Goal: Task Accomplishment & Management: Use online tool/utility

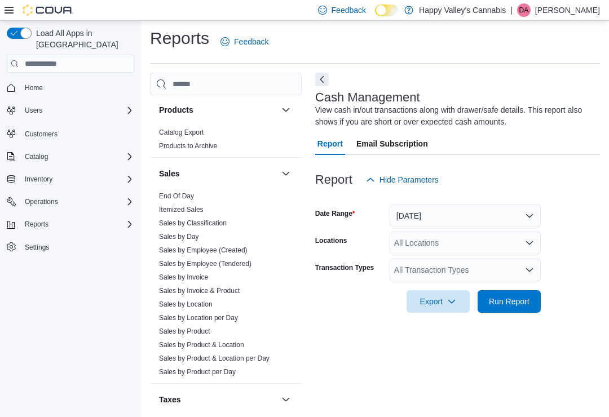
scroll to position [915, 0]
click at [175, 301] on link "Sales by Location" at bounding box center [186, 305] width 54 height 8
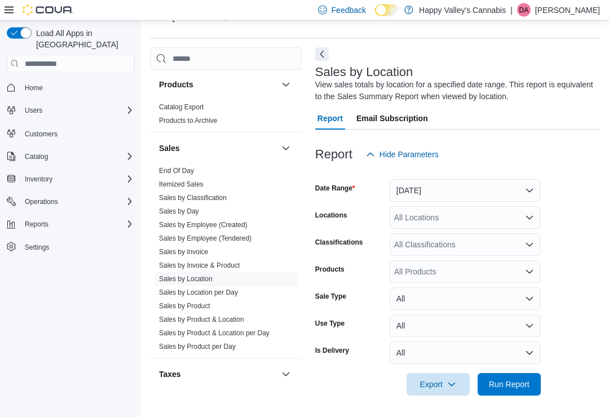
scroll to position [29, 0]
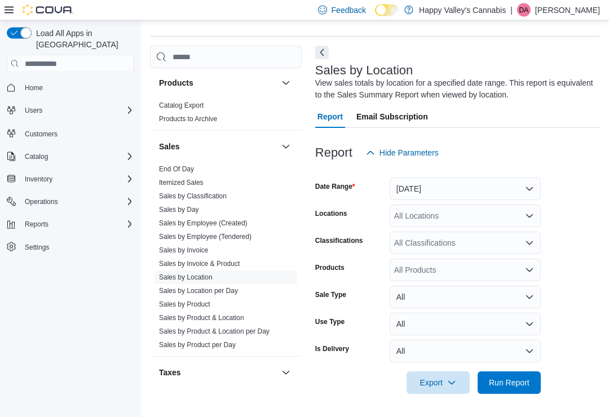
click at [6, 8] on icon at bounding box center [9, 10] width 9 height 9
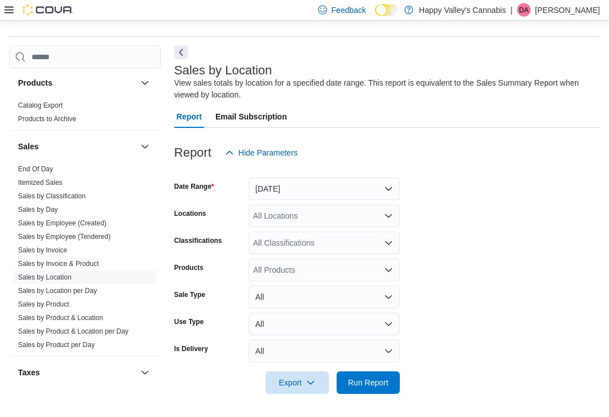
scroll to position [30, 0]
click at [178, 51] on button "Next" at bounding box center [181, 53] width 14 height 14
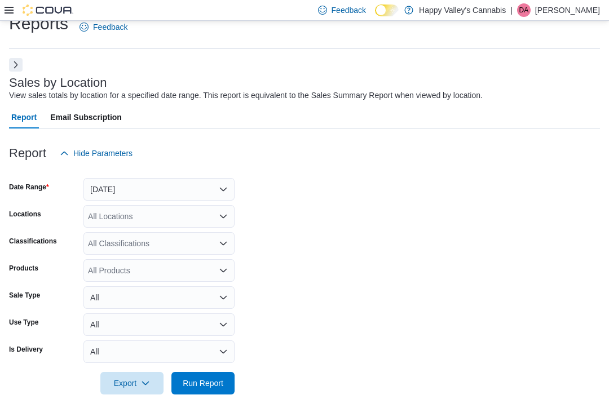
click at [466, 390] on form "Date Range Yesterday Locations All Locations Classifications All Classification…" at bounding box center [304, 280] width 591 height 230
click at [203, 388] on span "Run Report" at bounding box center [203, 383] width 41 height 11
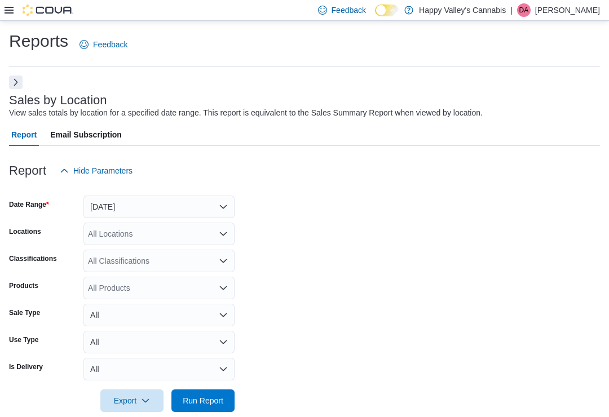
click at [9, 78] on button "Next" at bounding box center [16, 83] width 14 height 14
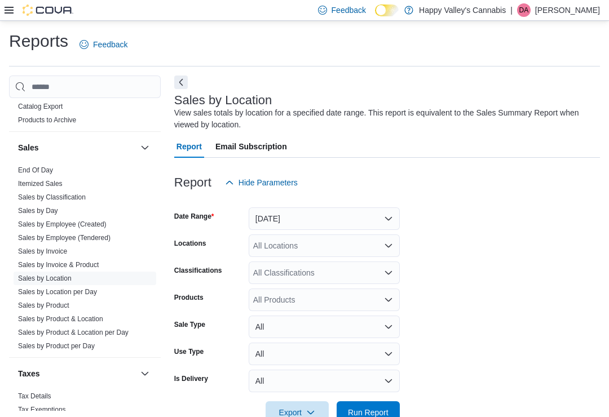
scroll to position [943, 0]
click at [30, 248] on link "Sales by Invoice" at bounding box center [42, 252] width 49 height 8
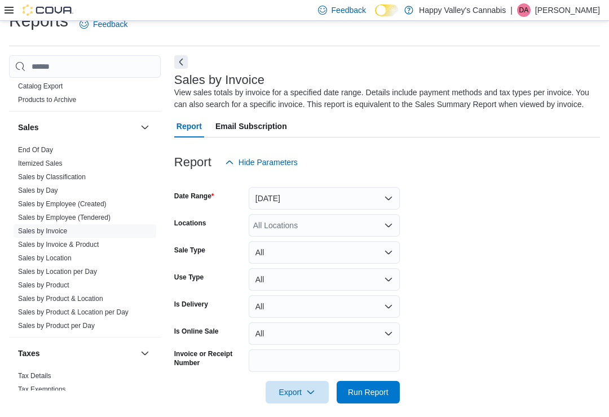
scroll to position [30, 0]
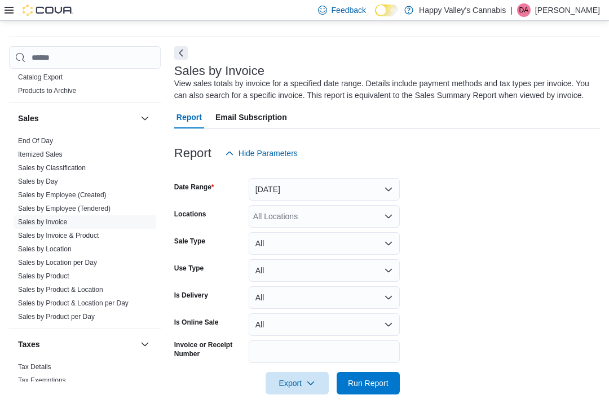
click at [178, 51] on button "Next" at bounding box center [181, 53] width 14 height 14
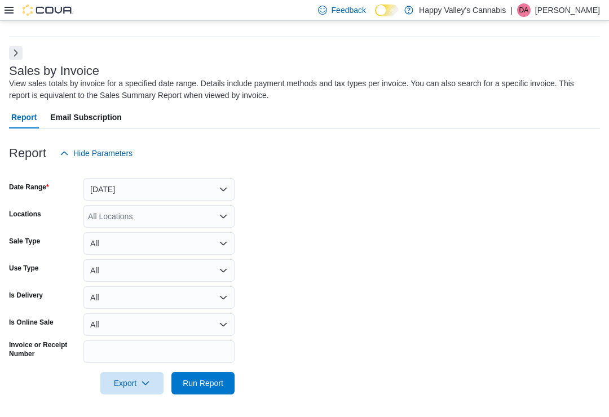
click at [105, 215] on div "All Locations" at bounding box center [158, 216] width 151 height 23
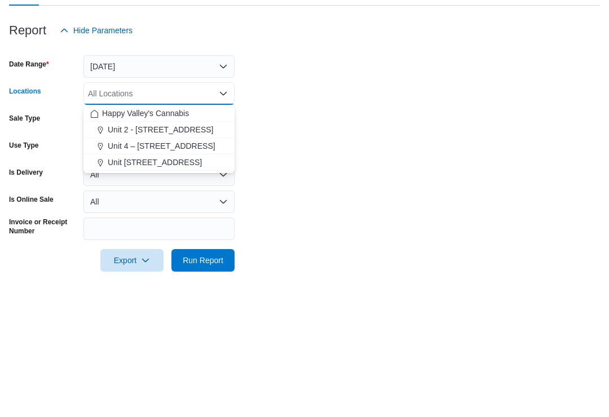
click at [148, 280] on span "Unit 4004-1530 Dakota Street" at bounding box center [155, 285] width 94 height 11
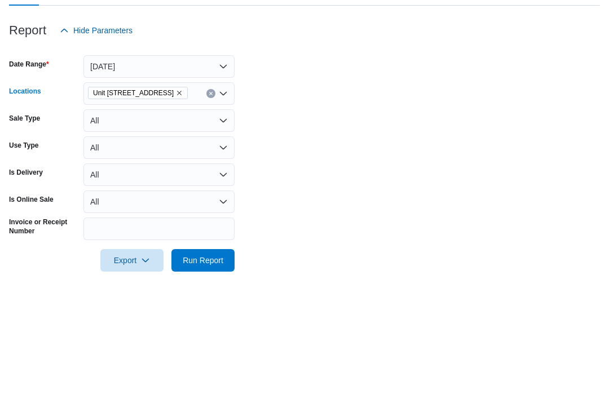
click at [272, 165] on form "Date Range Yesterday Locations Unit 4004-1530 Dakota Street Combo box. Selected…" at bounding box center [304, 280] width 591 height 230
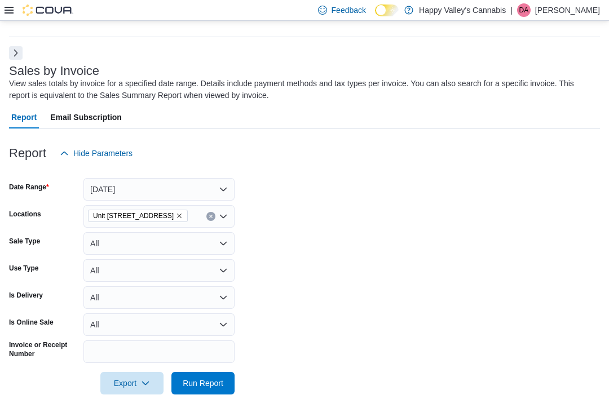
click at [192, 379] on span "Run Report" at bounding box center [203, 383] width 41 height 11
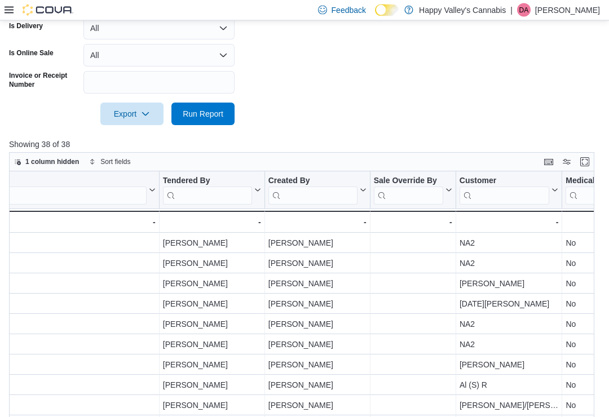
scroll to position [291, 0]
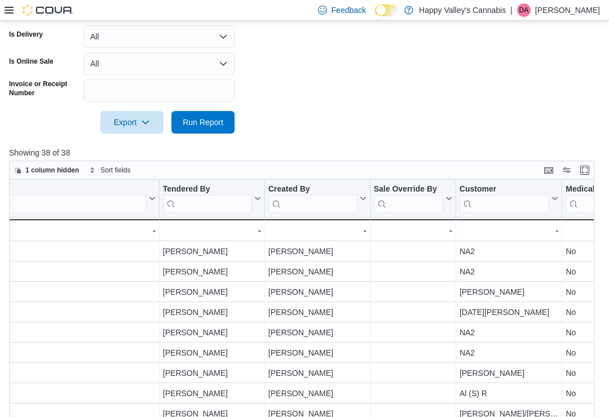
click at [51, 133] on div "Export Run Report" at bounding box center [122, 122] width 226 height 23
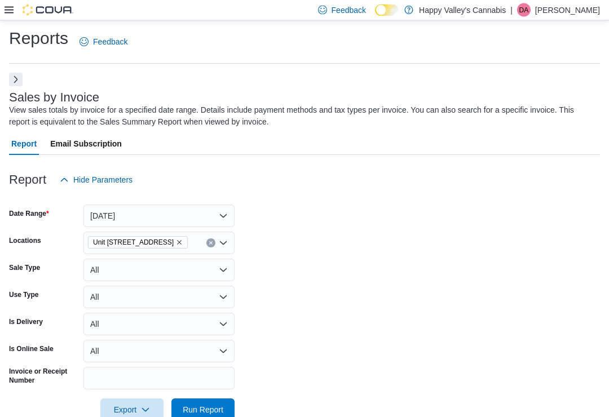
scroll to position [0, 0]
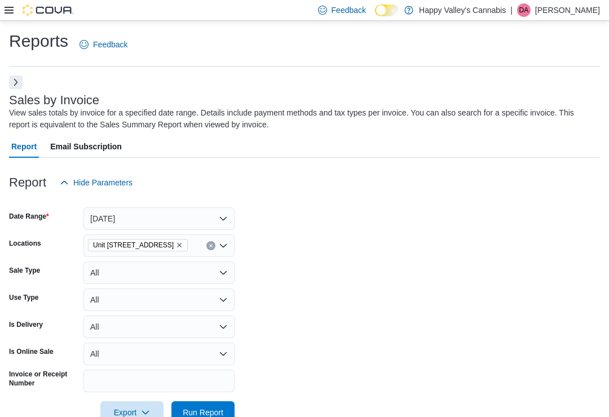
click at [10, 77] on button "Next" at bounding box center [16, 83] width 14 height 14
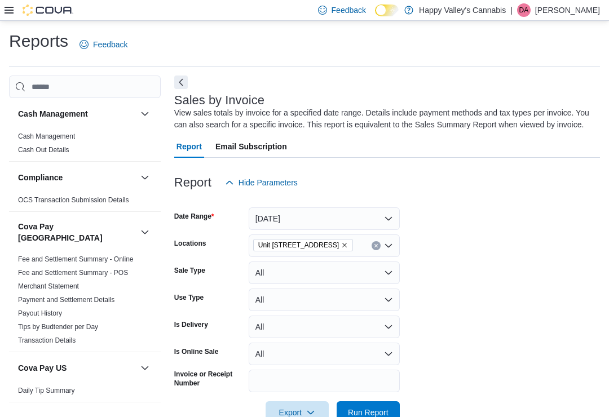
click at [182, 80] on button "Next" at bounding box center [181, 83] width 14 height 14
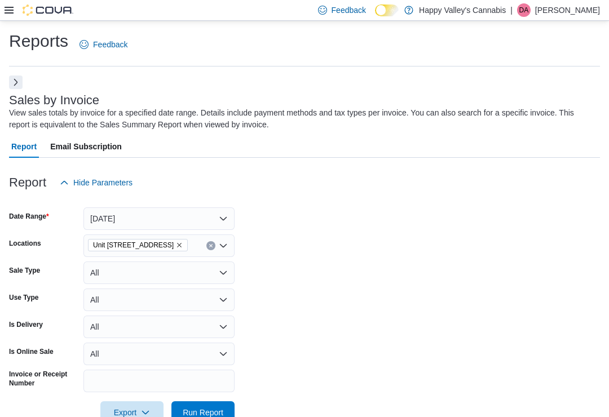
click at [183, 243] on icon "Remove Unit 4004-1530 Dakota Street from selection in this group" at bounding box center [179, 245] width 7 height 7
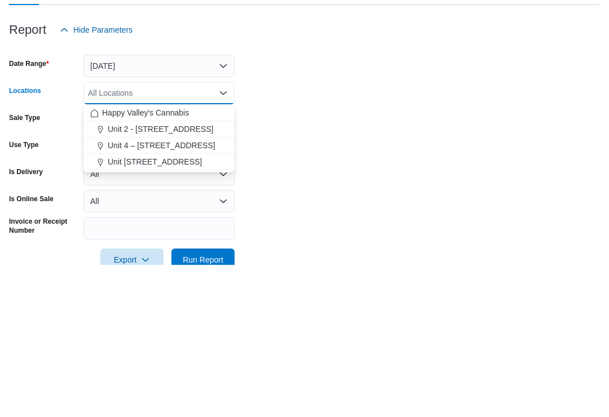
click at [150, 293] on span "Unit 4 – 597 Meadowlark Blvd." at bounding box center [162, 298] width 108 height 11
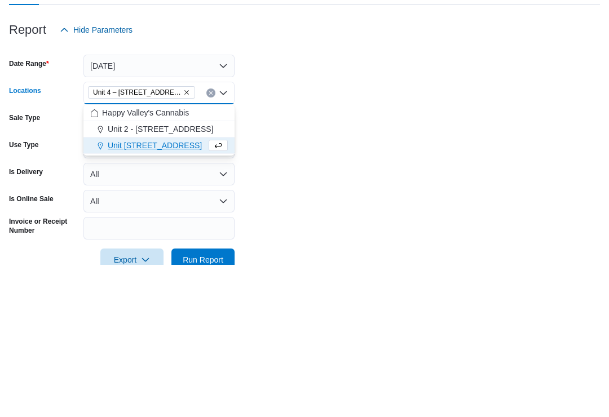
click at [277, 194] on form "Date Range Yesterday Locations Unit 4 – 597 Meadowlark Blvd. Combo box. Selecte…" at bounding box center [304, 309] width 591 height 230
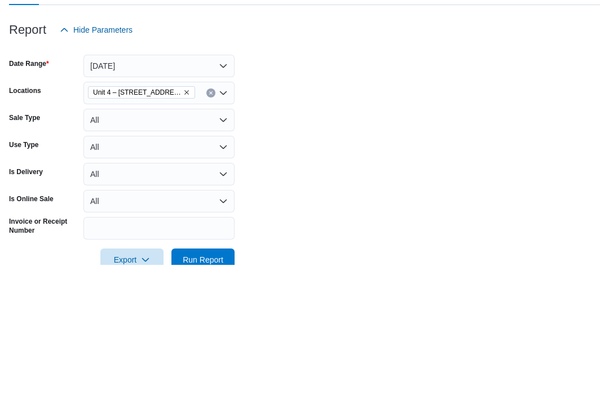
scroll to position [153, 0]
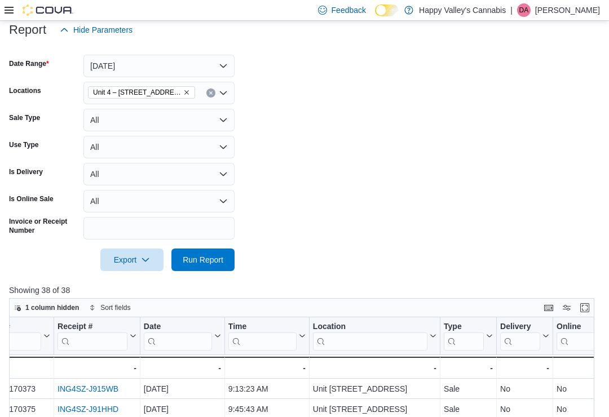
click at [201, 262] on span "Run Report" at bounding box center [203, 259] width 41 height 11
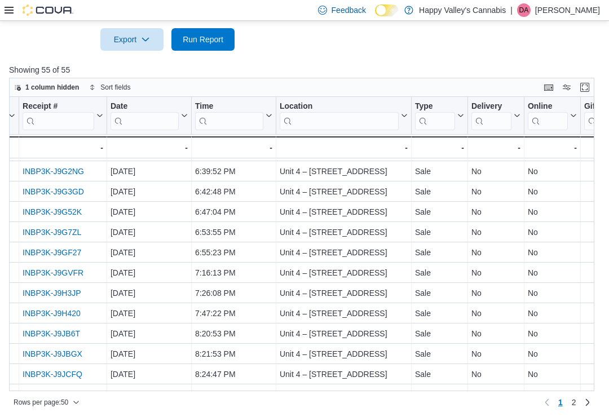
scroll to position [769, 72]
click at [574, 398] on span "2" at bounding box center [574, 402] width 5 height 11
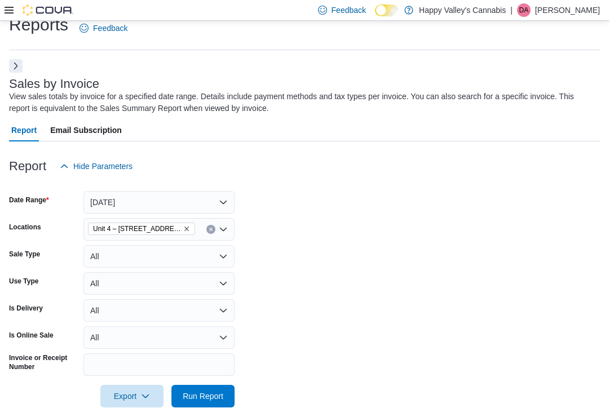
scroll to position [0, 0]
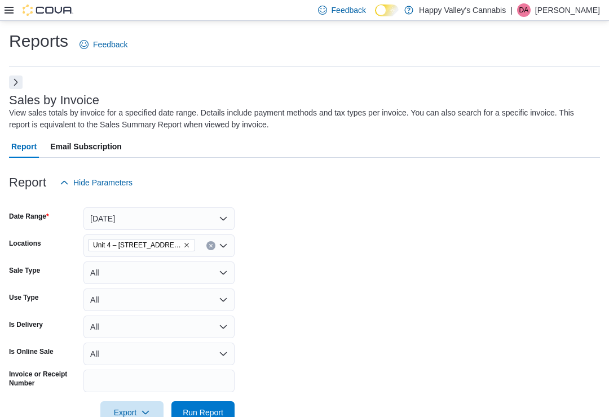
click at [184, 245] on icon "Remove Unit 4 – 597 Meadowlark Blvd. from selection in this group" at bounding box center [186, 245] width 7 height 7
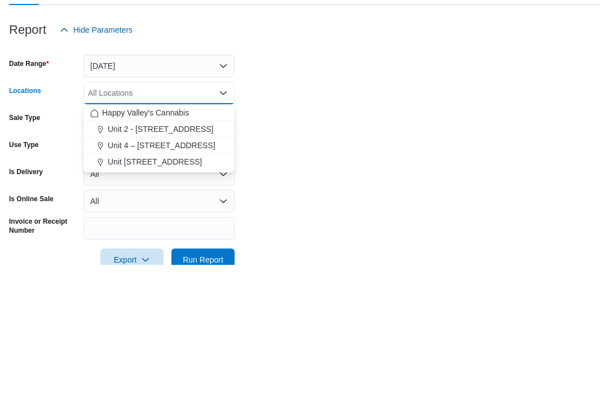
click at [144, 276] on span "Unit 2 - 1115 Gateway Rd." at bounding box center [161, 281] width 106 height 11
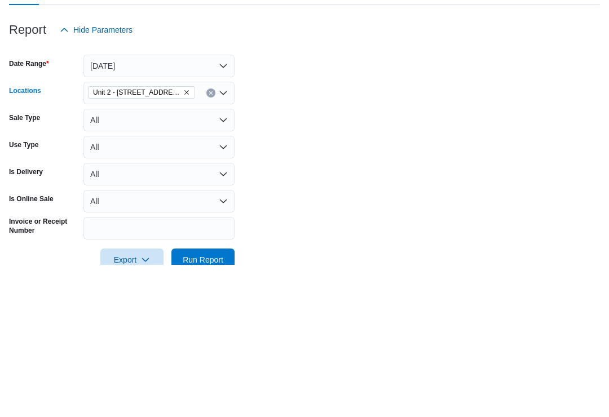
click at [274, 194] on form "Date Range Yesterday Locations Unit 2 - 1115 Gateway Rd. Combo box. Selected. U…" at bounding box center [304, 309] width 591 height 230
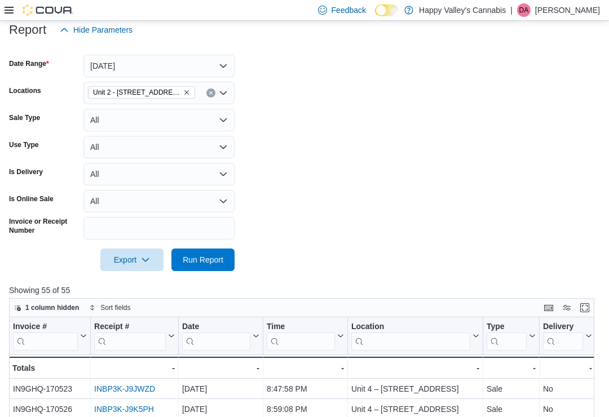
click at [194, 267] on span "Run Report" at bounding box center [203, 260] width 50 height 23
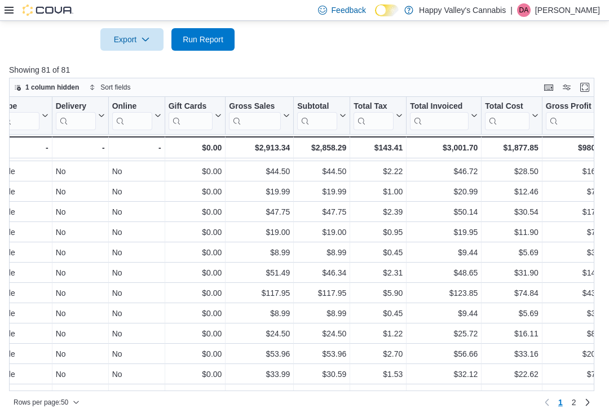
scroll to position [769, 468]
click at [576, 398] on span "2" at bounding box center [574, 402] width 5 height 11
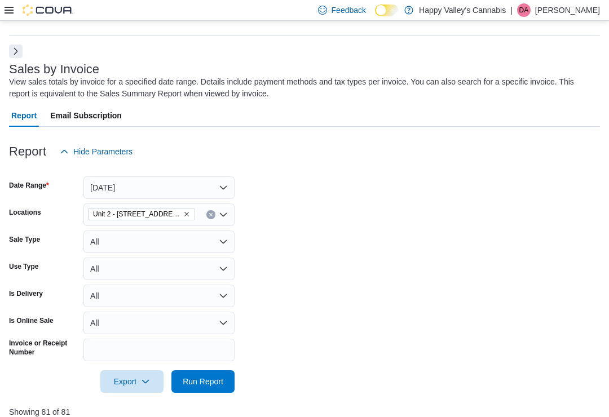
scroll to position [0, 0]
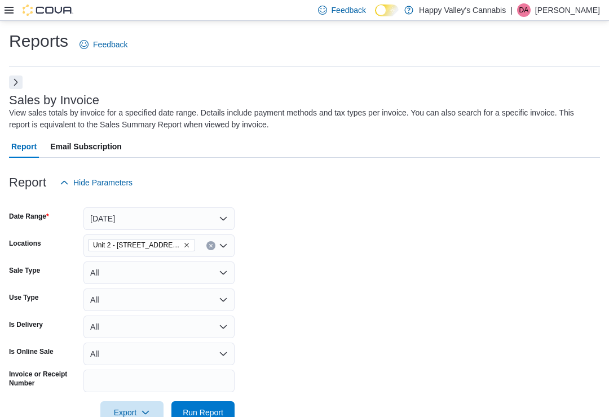
click at [13, 82] on button "Next" at bounding box center [16, 83] width 14 height 14
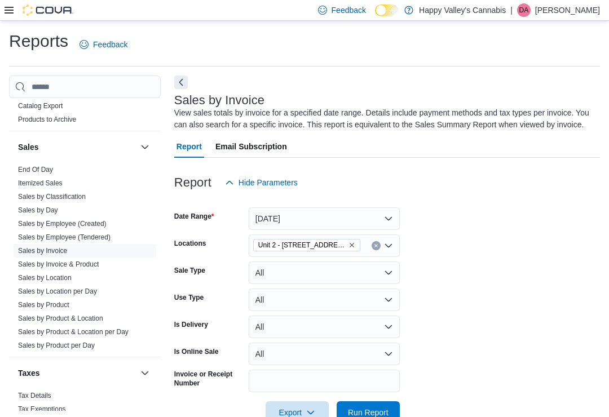
scroll to position [943, 0]
click at [46, 234] on link "Sales by Employee (Tendered)" at bounding box center [64, 238] width 93 height 8
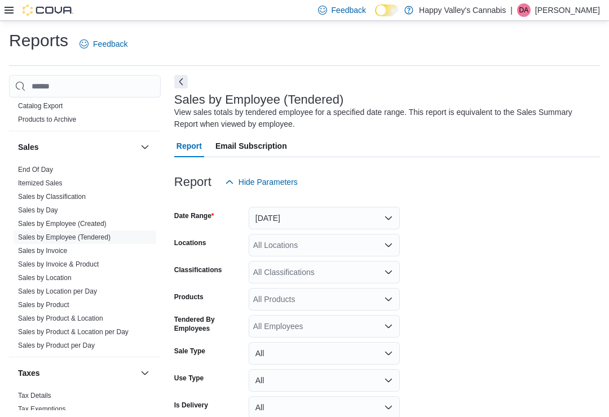
click at [177, 76] on button "Next" at bounding box center [181, 82] width 14 height 14
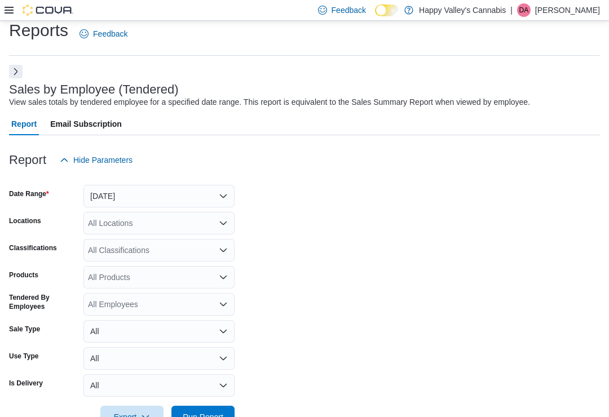
click at [189, 398] on span "Run Report" at bounding box center [203, 417] width 41 height 11
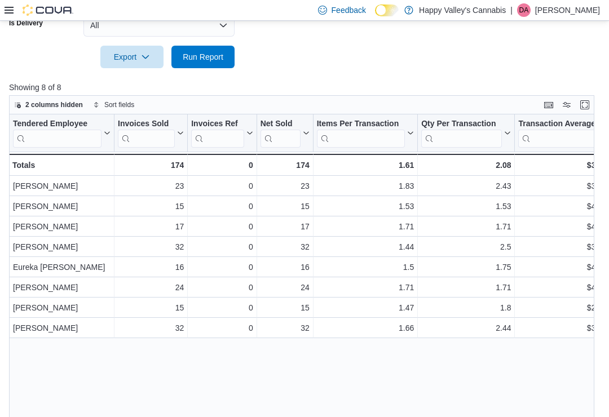
scroll to position [389, 0]
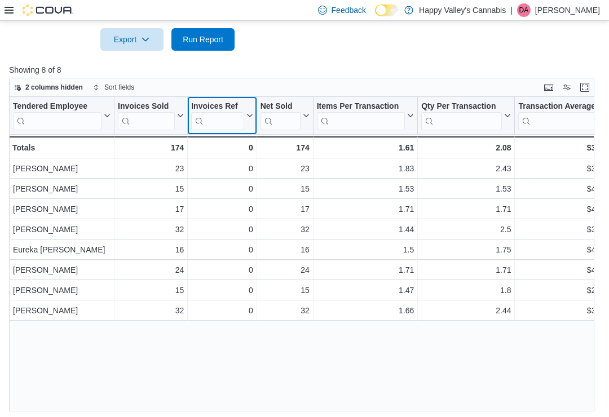
click at [225, 103] on div "Invoices Ref" at bounding box center [217, 107] width 52 height 11
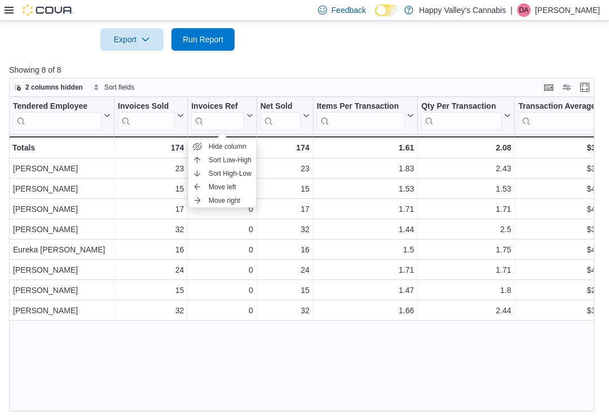
click at [219, 146] on span "Hide column" at bounding box center [228, 146] width 38 height 9
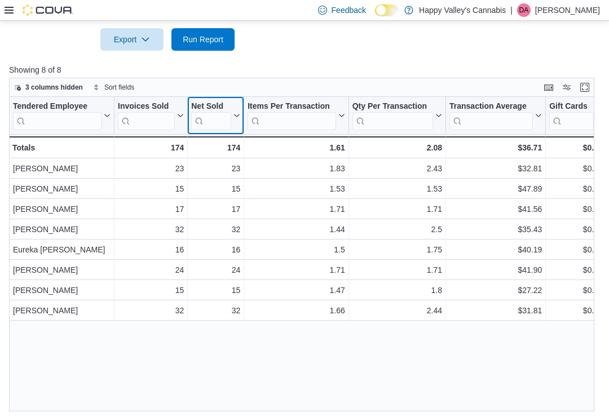
click at [216, 99] on div "Net Sold Click to view column header actions" at bounding box center [216, 116] width 56 height 38
click at [214, 102] on div "Net Sold" at bounding box center [211, 107] width 40 height 11
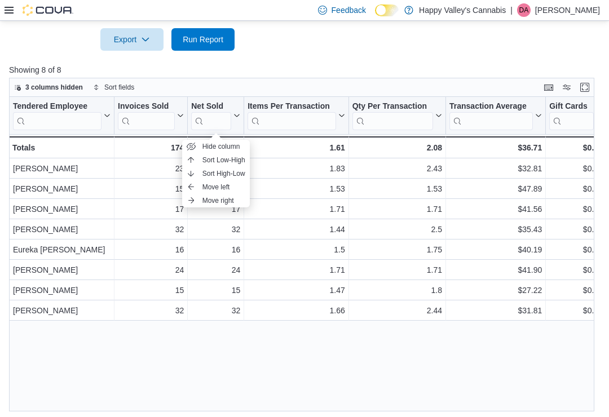
click at [218, 144] on span "Hide column" at bounding box center [222, 146] width 38 height 9
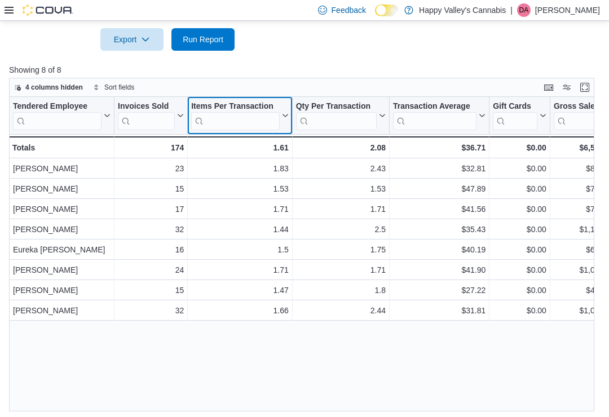
click at [245, 102] on div "Items Per Transaction" at bounding box center [235, 107] width 89 height 11
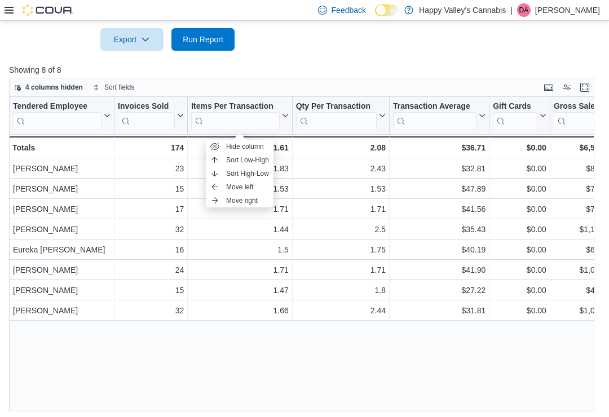
click at [236, 145] on span "Hide column" at bounding box center [245, 146] width 38 height 9
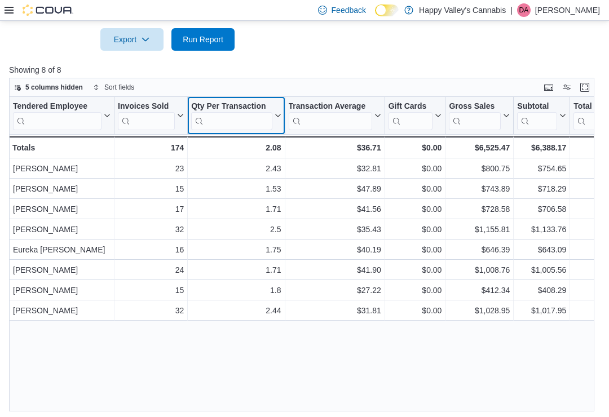
click at [237, 102] on div "Qty Per Transaction" at bounding box center [231, 107] width 81 height 11
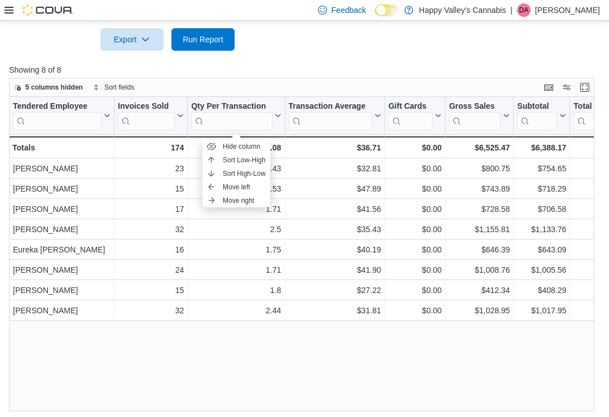
click at [235, 144] on span "Hide column" at bounding box center [242, 146] width 38 height 9
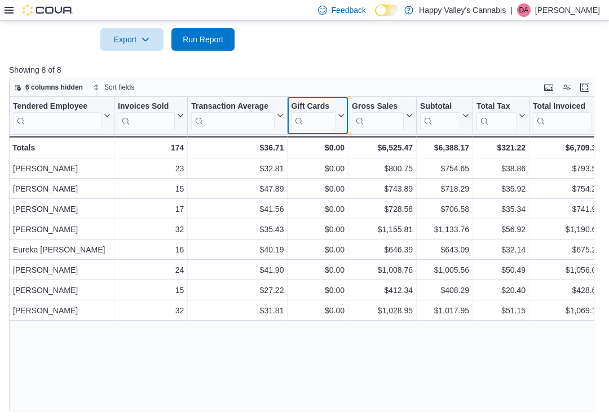
click at [317, 99] on div "Gift Cards Click to view column header actions" at bounding box center [318, 116] width 61 height 38
click at [316, 102] on div "Gift Cards" at bounding box center [313, 107] width 45 height 11
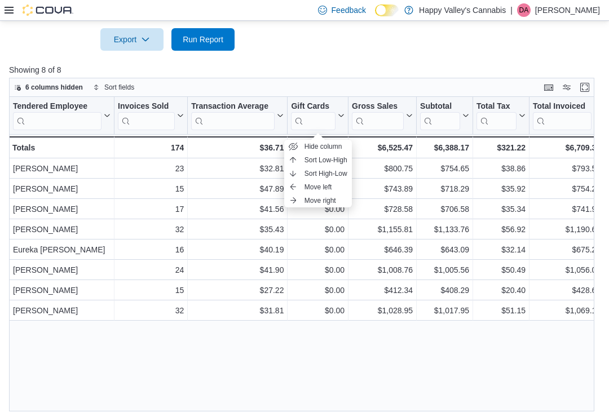
click at [314, 145] on span "Hide column" at bounding box center [324, 146] width 38 height 9
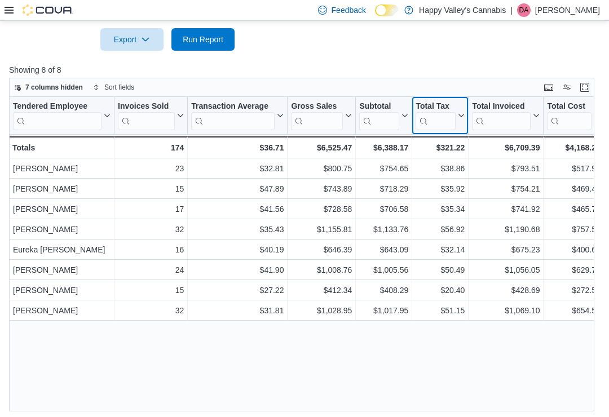
click at [449, 99] on div "Total Tax Click to view column header actions" at bounding box center [440, 116] width 56 height 38
click at [438, 103] on div "Total Tax" at bounding box center [436, 107] width 40 height 11
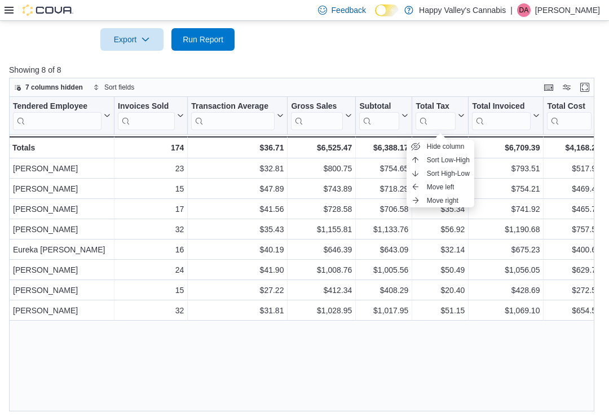
click at [442, 147] on span "Hide column" at bounding box center [446, 146] width 38 height 9
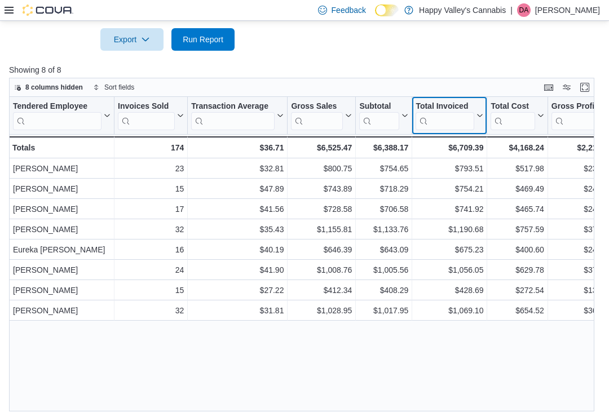
click at [447, 99] on div "Total Invoiced Click to view column header actions" at bounding box center [449, 116] width 75 height 38
click at [445, 102] on div "Total Invoiced" at bounding box center [445, 107] width 59 height 11
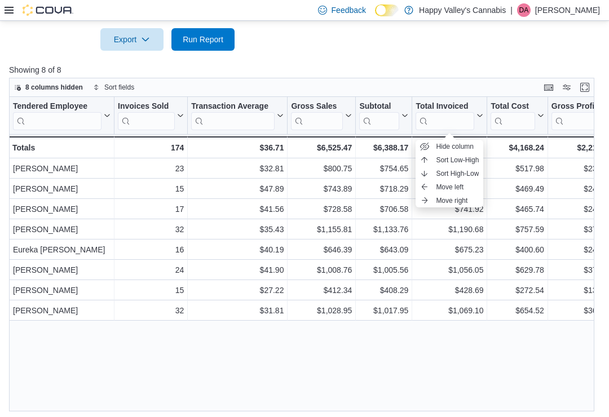
click at [447, 147] on span "Hide column" at bounding box center [455, 146] width 38 height 9
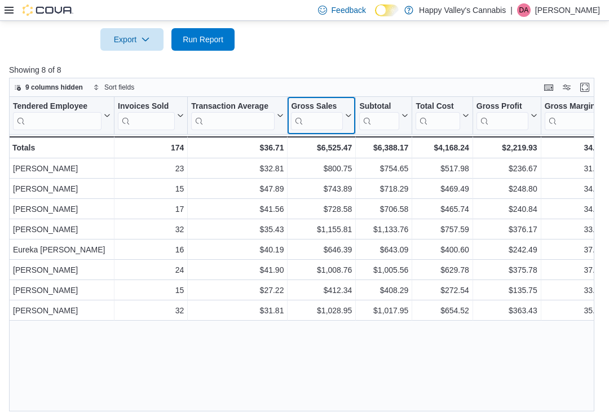
click at [320, 102] on div "Gross Sales" at bounding box center [317, 107] width 52 height 11
click at [315, 98] on div "Gross Sales Click to view column header actions" at bounding box center [322, 116] width 68 height 38
click at [310, 96] on div "9 columns hidden Sort fields" at bounding box center [302, 87] width 586 height 19
click at [313, 106] on div "Gross Sales" at bounding box center [317, 107] width 52 height 11
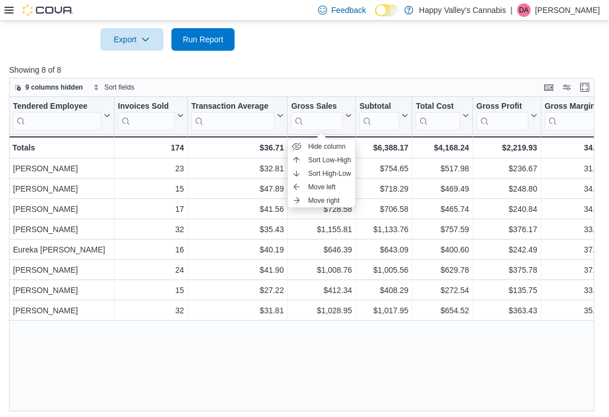
click at [316, 146] on span "Hide column" at bounding box center [327, 146] width 38 height 9
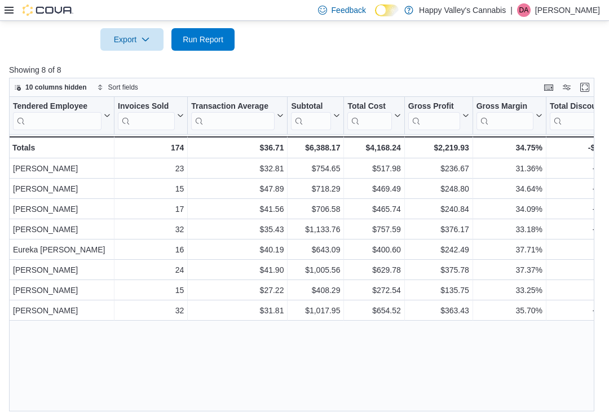
click at [7, 190] on div "Reports Feedback Sales by Employee (Tendered) View sales totals by tendered emp…" at bounding box center [304, 26] width 609 height 789
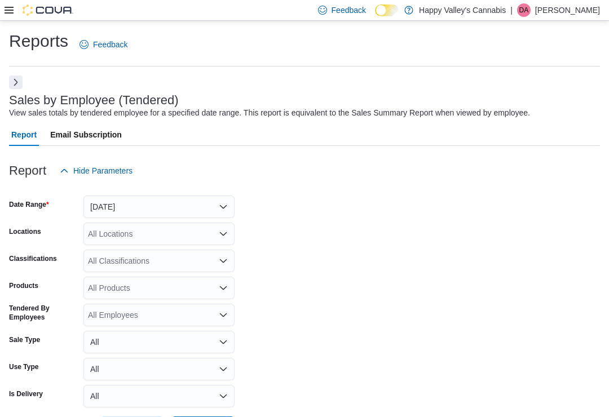
click at [14, 81] on button "Next" at bounding box center [16, 83] width 14 height 14
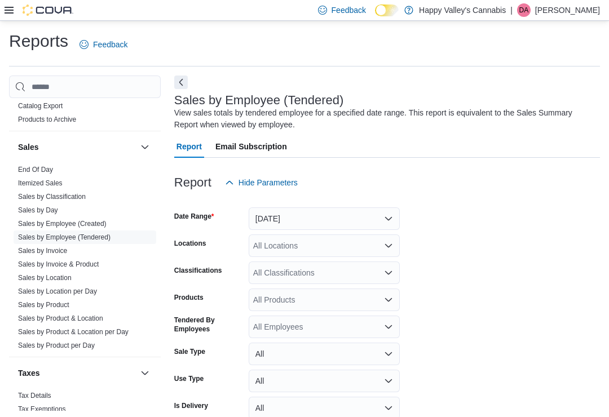
scroll to position [943, 0]
click at [33, 248] on link "Sales by Invoice" at bounding box center [42, 252] width 49 height 8
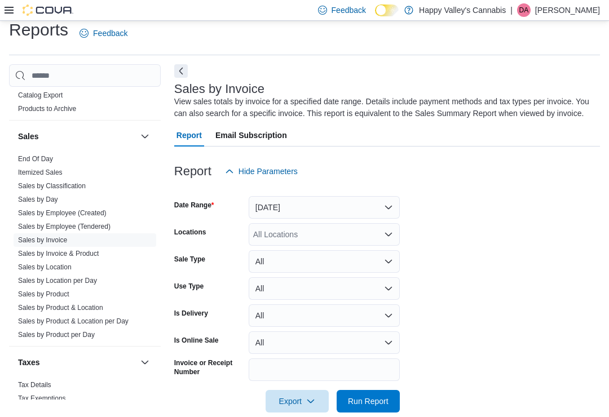
scroll to position [30, 0]
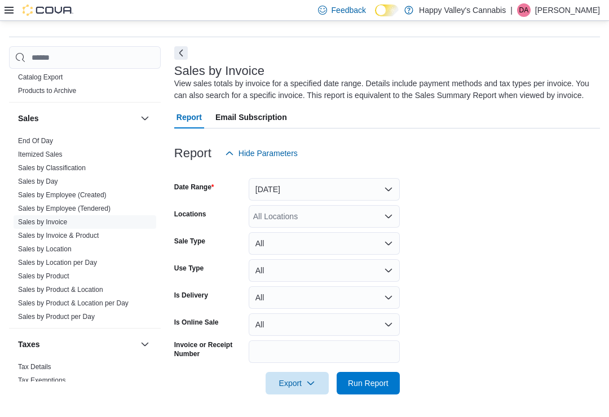
click at [176, 48] on button "Next" at bounding box center [181, 53] width 14 height 14
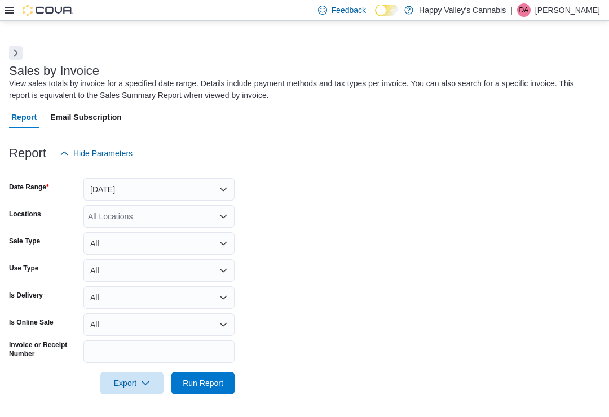
click at [133, 190] on button "Yesterday" at bounding box center [158, 189] width 151 height 23
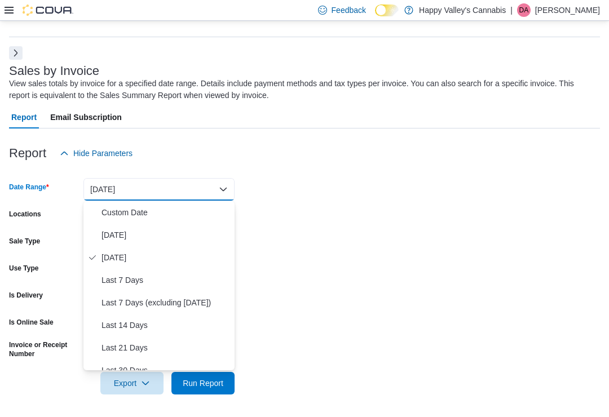
click at [281, 223] on form "Date Range Yesterday Locations All Locations Sale Type All Use Type All Is Deli…" at bounding box center [304, 280] width 591 height 230
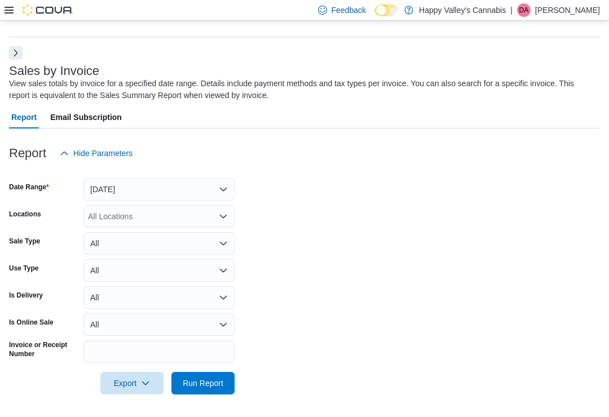
click at [107, 214] on div "All Locations" at bounding box center [158, 216] width 151 height 23
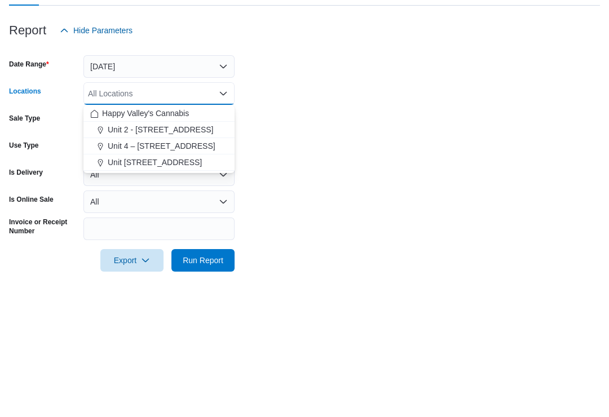
click at [135, 280] on span "Unit 4004-1530 Dakota Street" at bounding box center [155, 285] width 94 height 11
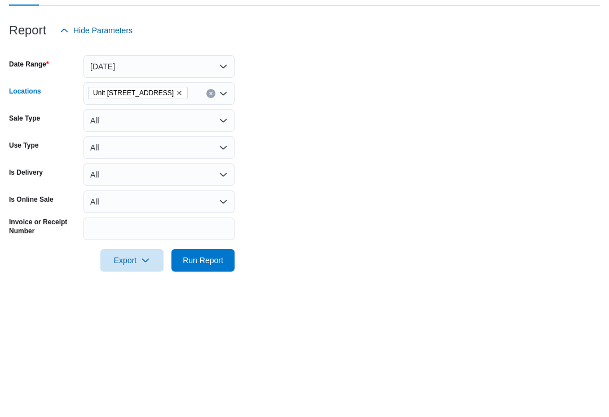
click at [287, 165] on form "Date Range Yesterday Locations Unit 4004-1530 Dakota Street Combo box. Selected…" at bounding box center [304, 280] width 591 height 230
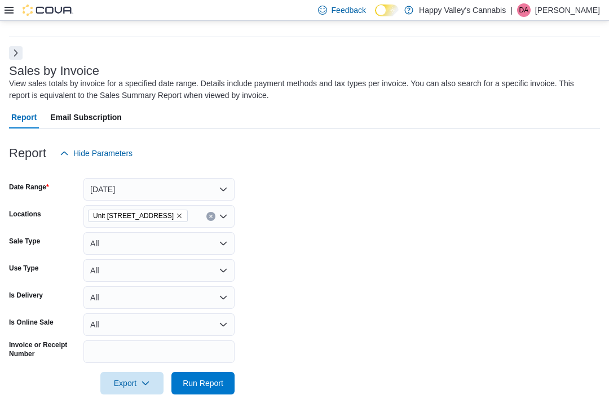
click at [195, 388] on span "Run Report" at bounding box center [203, 383] width 41 height 11
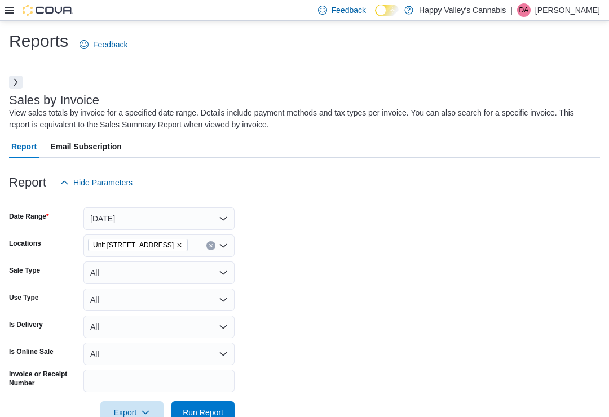
click at [10, 83] on button "Next" at bounding box center [16, 83] width 14 height 14
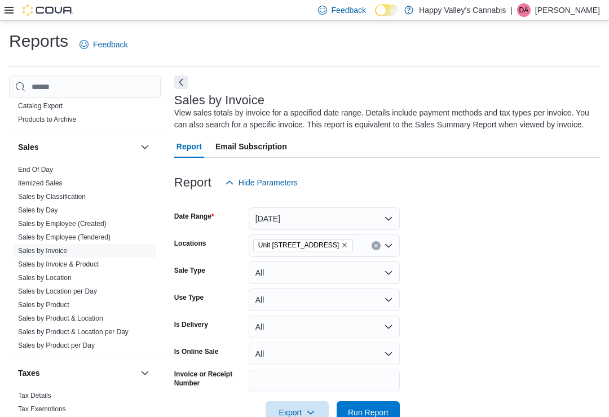
scroll to position [943, 0]
click at [28, 302] on link "Sales by Product" at bounding box center [43, 306] width 51 height 8
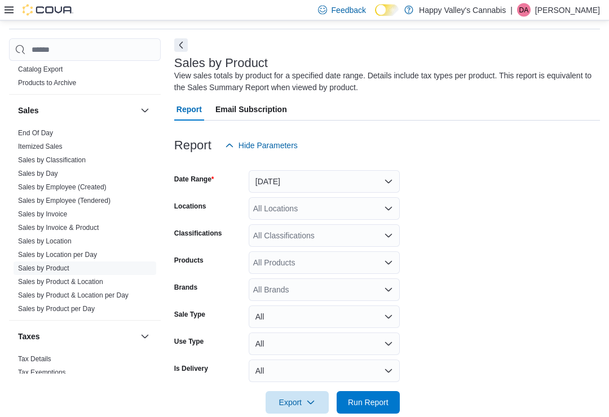
click at [179, 42] on button "Next" at bounding box center [181, 46] width 14 height 14
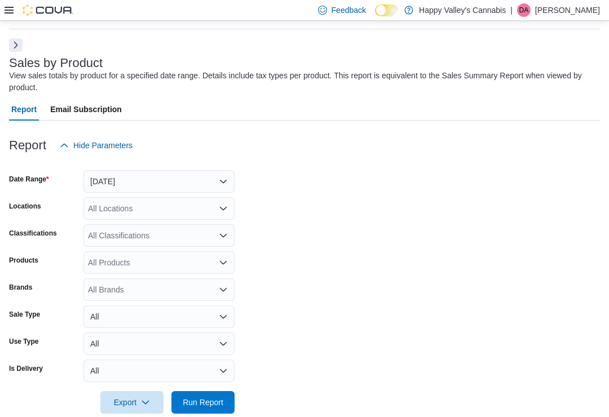
click at [108, 209] on div "All Locations" at bounding box center [158, 208] width 151 height 23
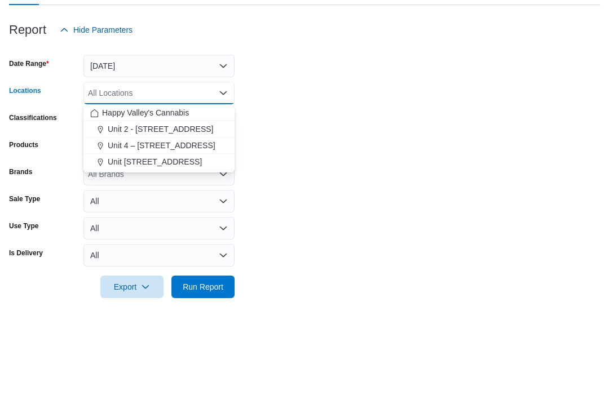
click at [144, 239] on span "Unit 2 - 1115 Gateway Rd." at bounding box center [161, 244] width 106 height 11
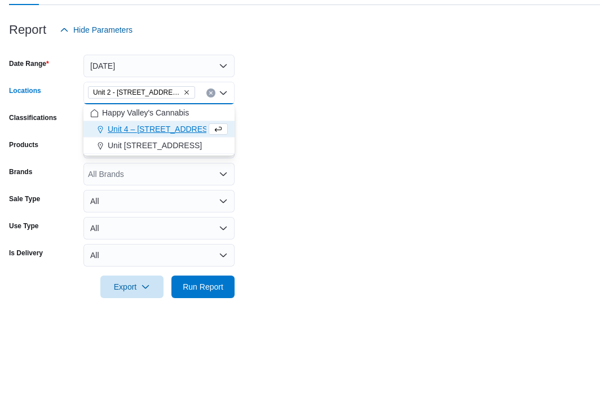
click at [291, 157] on form "Date Range Yesterday Locations Unit 2 - 1115 Gateway Rd. Combo box. Selected. U…" at bounding box center [304, 285] width 591 height 257
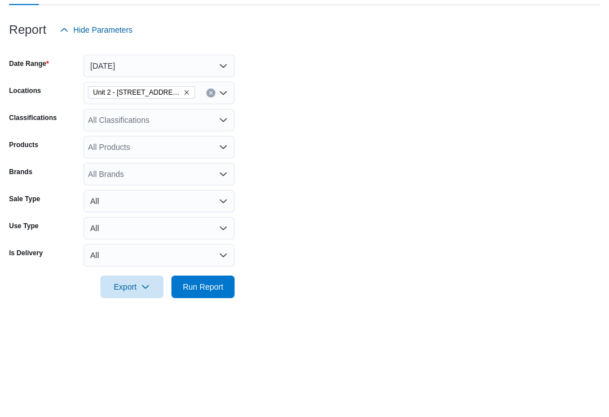
scroll to position [57, 0]
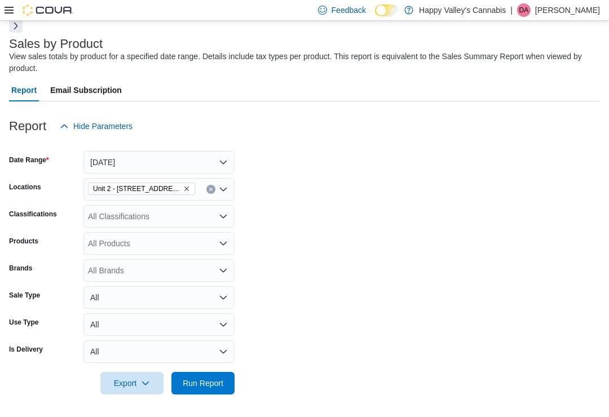
click at [199, 380] on span "Run Report" at bounding box center [203, 383] width 41 height 11
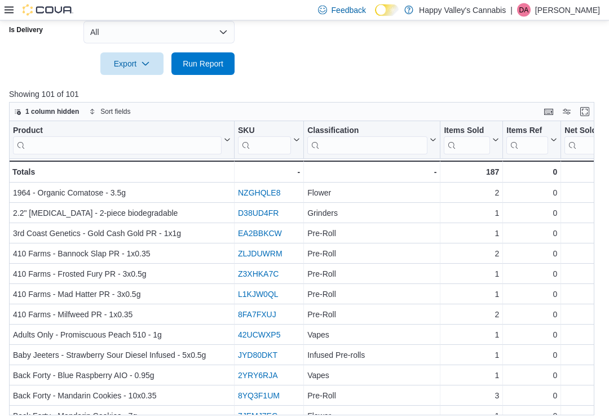
scroll to position [401, 0]
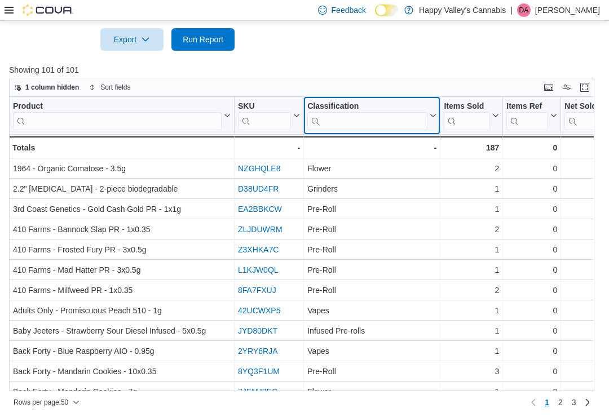
click at [434, 111] on button "Classification" at bounding box center [371, 116] width 129 height 29
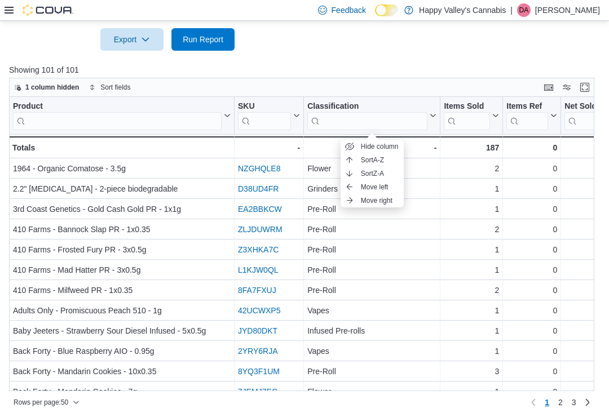
click at [373, 159] on span "Sort A-Z" at bounding box center [372, 160] width 23 height 9
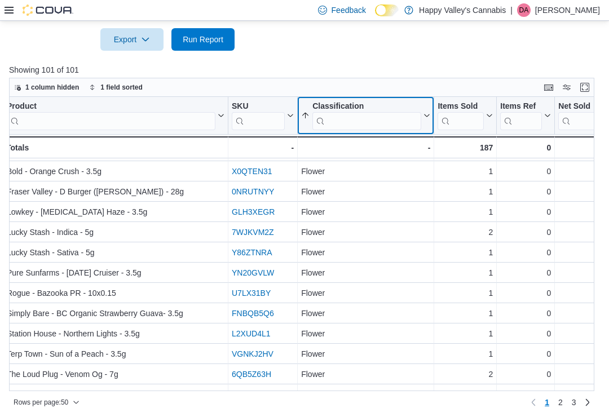
scroll to position [769, 7]
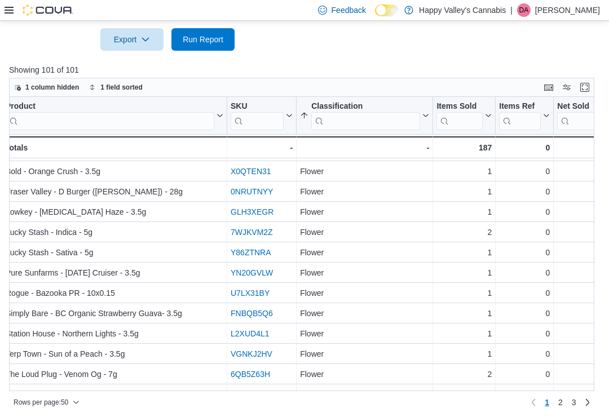
click at [561, 398] on span "2" at bounding box center [561, 402] width 5 height 11
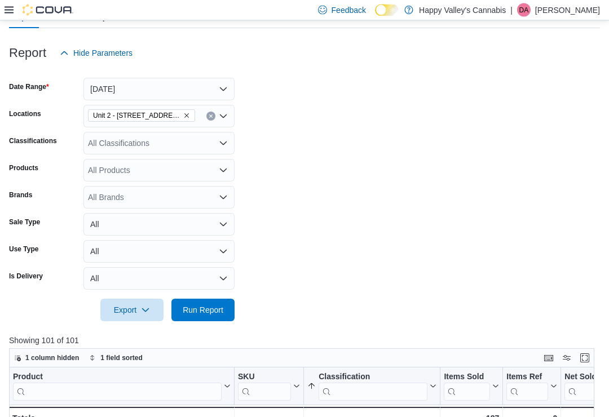
scroll to position [128, 0]
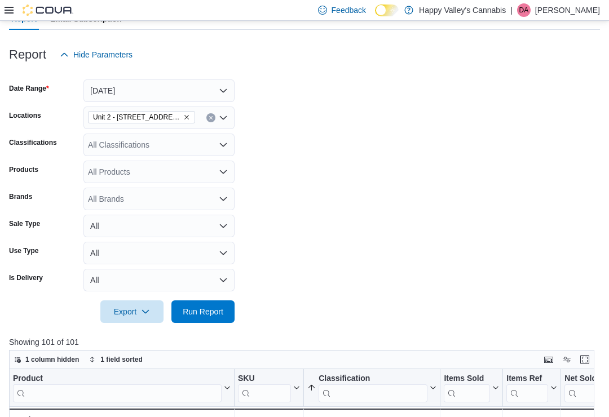
click at [183, 118] on icon "Remove Unit 2 - 1115 Gateway Rd. from selection in this group" at bounding box center [186, 117] width 7 height 7
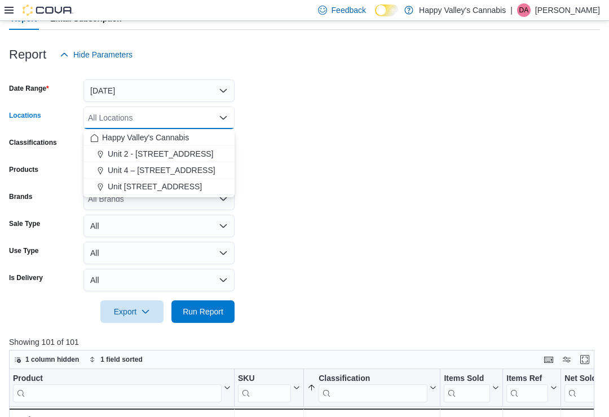
click at [161, 168] on span "Unit 4 – 597 Meadowlark Blvd." at bounding box center [162, 170] width 108 height 11
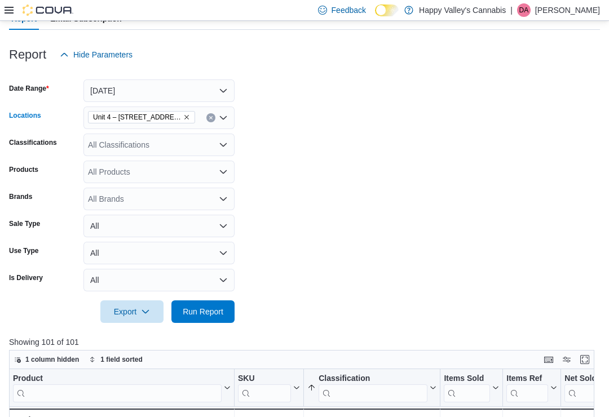
click at [257, 145] on form "Date Range Yesterday Locations Unit 4 – 597 Meadowlark Blvd. Combo box. Selecte…" at bounding box center [304, 194] width 591 height 257
click at [202, 322] on span "Run Report" at bounding box center [203, 312] width 50 height 23
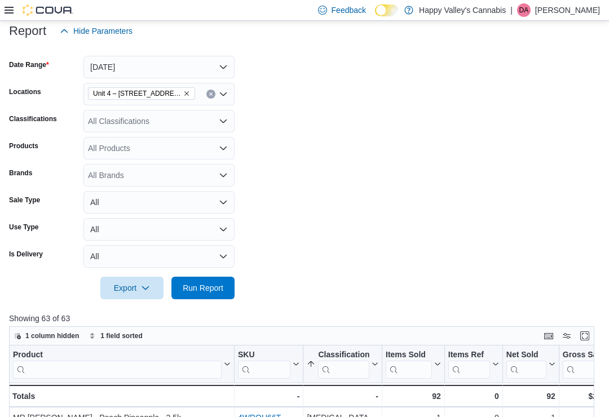
scroll to position [124, 0]
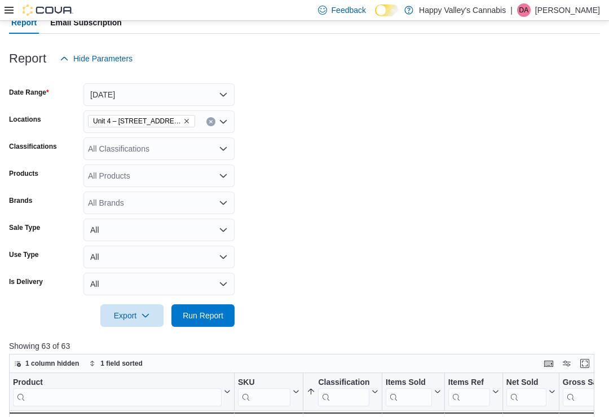
click at [184, 120] on icon "Remove Unit 4 – 597 Meadowlark Blvd. from selection in this group" at bounding box center [186, 121] width 7 height 7
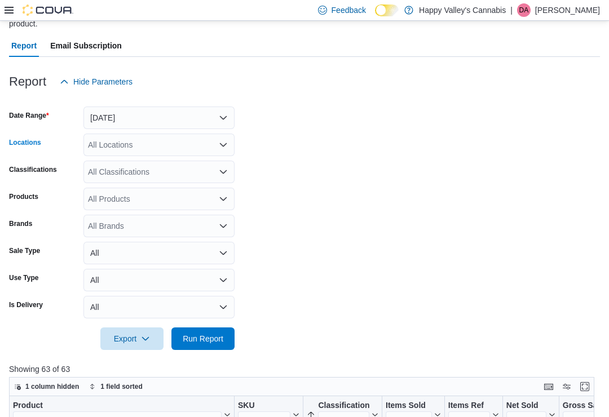
scroll to position [96, 0]
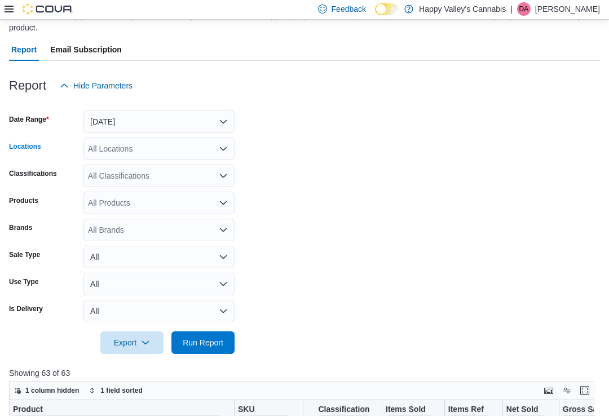
click at [214, 144] on div "All Locations Combo box. Selected. Combo box input. All Locations. Type some te…" at bounding box center [158, 150] width 151 height 23
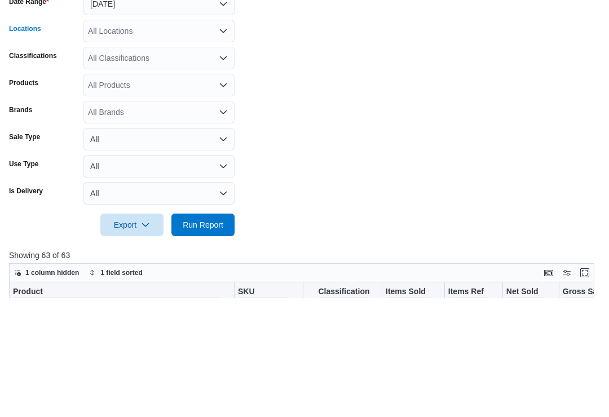
click at [115, 139] on div "All Locations Combo box. Selected. Combo box input. All Locations. Type some te…" at bounding box center [158, 150] width 151 height 23
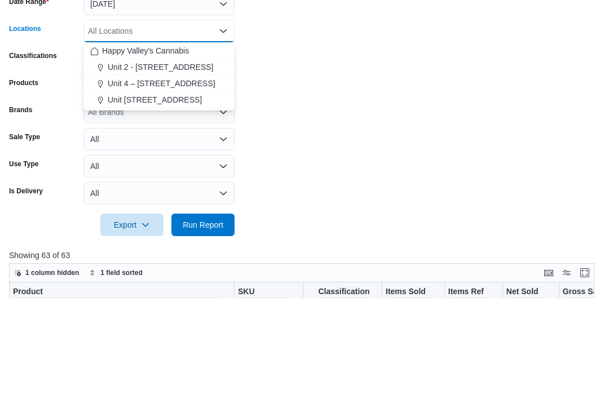
click at [130, 213] on span "Unit 4004-1530 Dakota Street" at bounding box center [155, 218] width 94 height 11
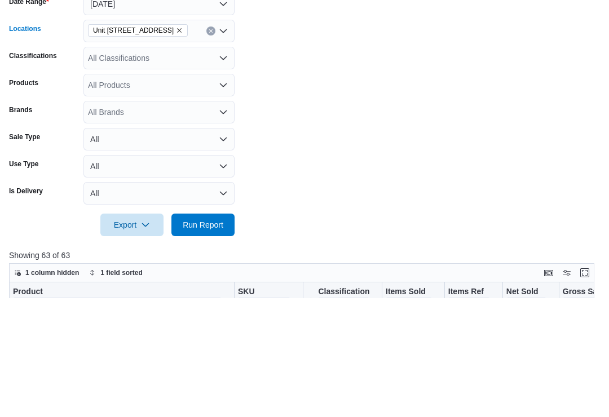
click at [291, 111] on form "Date Range Yesterday Locations Unit 4004-1530 Dakota Street Combo box. Selected…" at bounding box center [304, 226] width 591 height 257
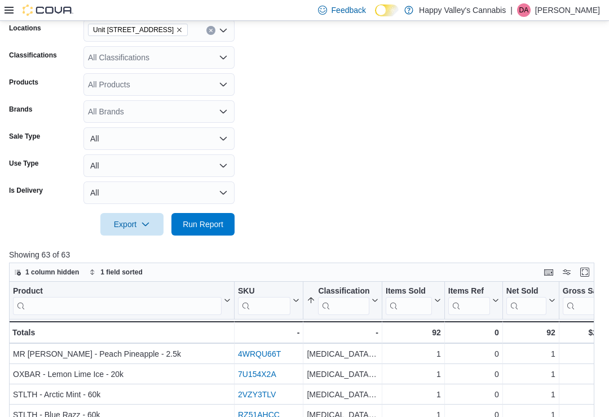
click at [195, 235] on span "Run Report" at bounding box center [203, 224] width 50 height 23
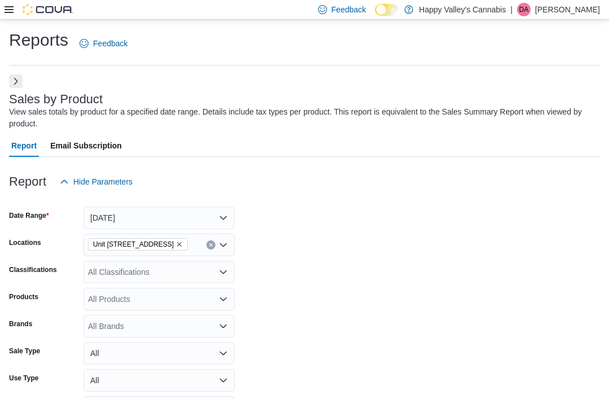
scroll to position [769, 0]
click at [10, 81] on button "Next" at bounding box center [16, 81] width 14 height 14
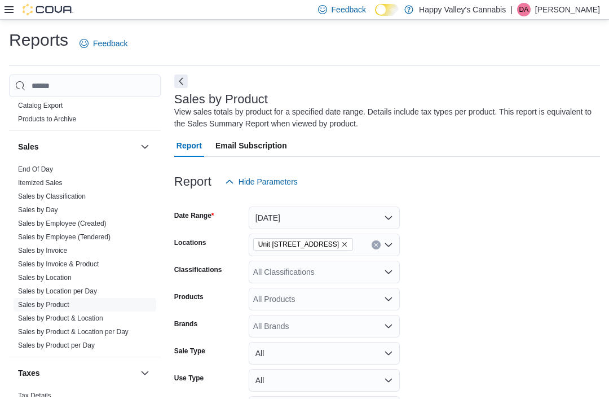
scroll to position [943, 0]
click at [45, 274] on link "Sales by Location" at bounding box center [45, 278] width 54 height 8
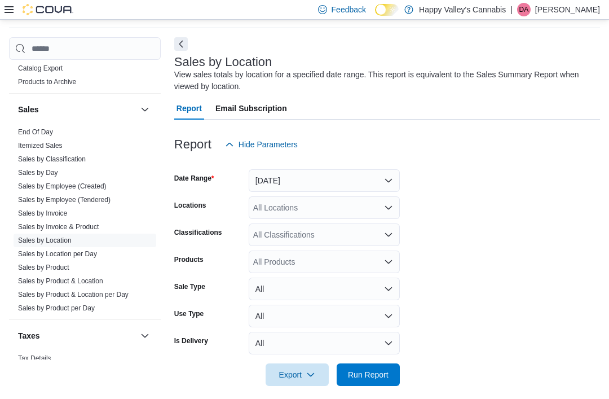
click at [178, 39] on button "Next" at bounding box center [181, 44] width 14 height 14
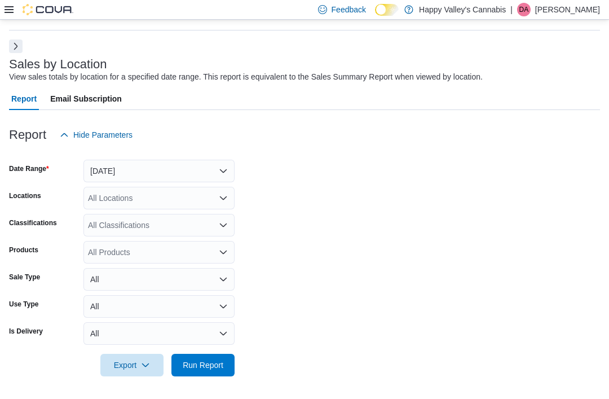
scroll to position [37, 0]
click at [116, 170] on button "Yesterday" at bounding box center [158, 171] width 151 height 23
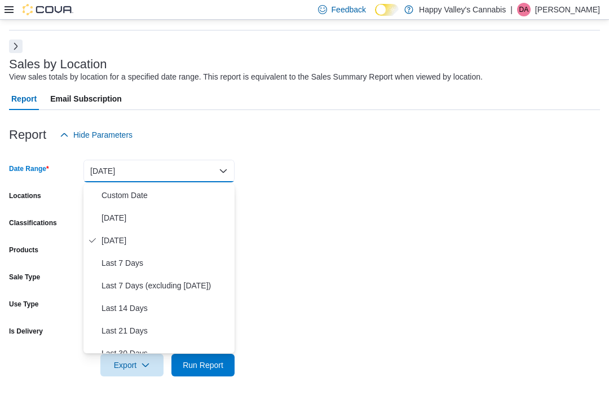
click at [116, 191] on span "Custom Date" at bounding box center [166, 195] width 129 height 14
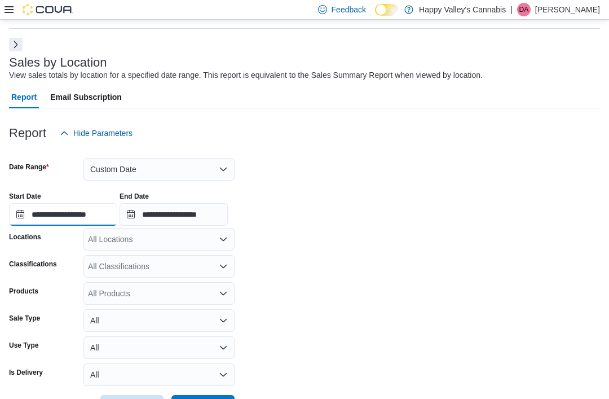
click at [17, 214] on input "**********" at bounding box center [63, 214] width 108 height 23
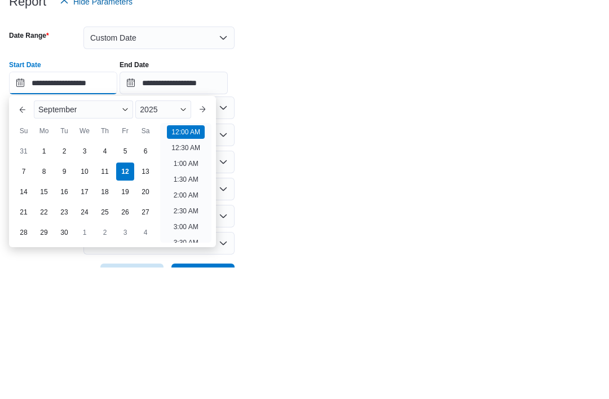
scroll to position [35, 0]
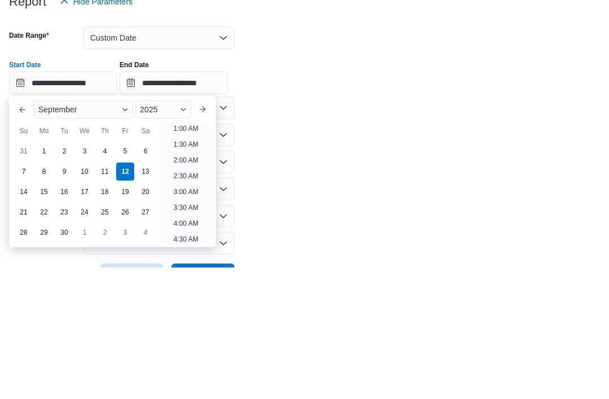
click at [18, 232] on button "Previous Month" at bounding box center [23, 241] width 18 height 18
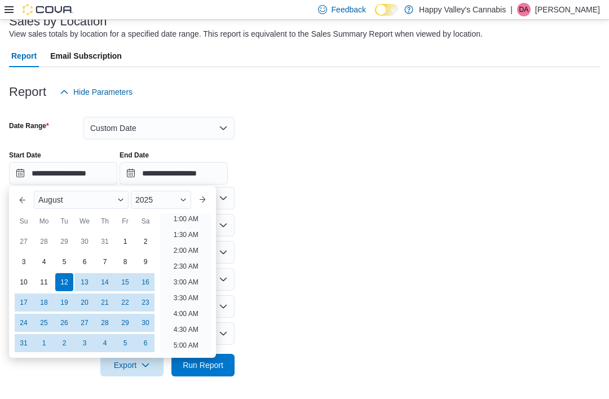
scroll to position [2, 0]
click at [16, 194] on button "Previous Month" at bounding box center [23, 200] width 18 height 18
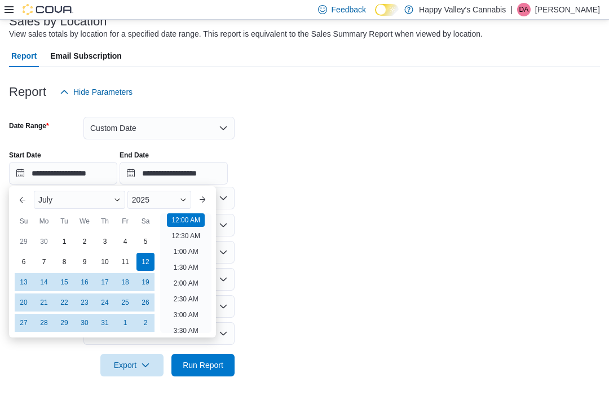
click at [59, 236] on div "1" at bounding box center [64, 241] width 18 height 18
type input "**********"
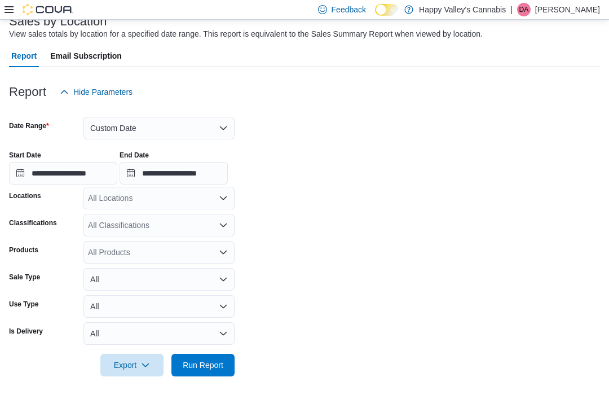
click at [311, 258] on form "**********" at bounding box center [304, 239] width 591 height 273
click at [179, 171] on input "**********" at bounding box center [174, 173] width 108 height 23
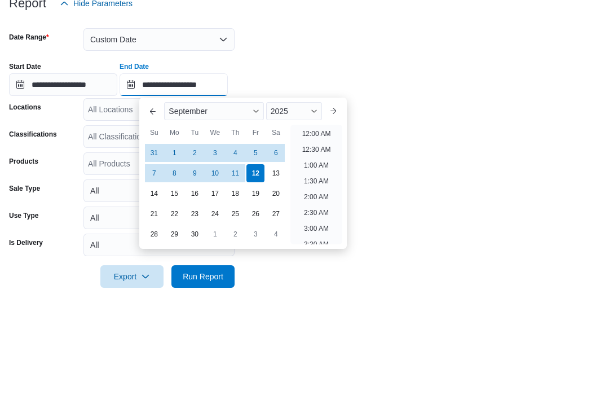
scroll to position [641, 0]
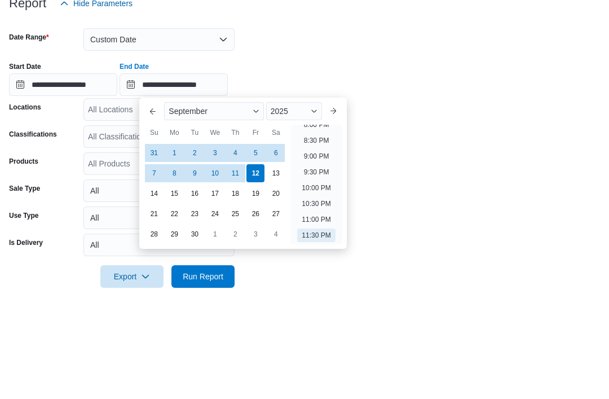
click at [152, 191] on button "Previous Month" at bounding box center [153, 200] width 18 height 18
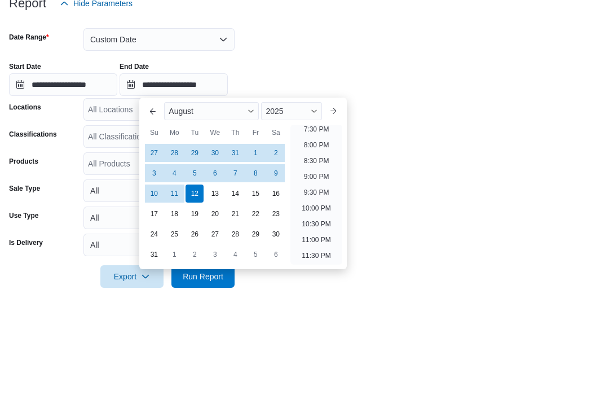
scroll to position [621, 0]
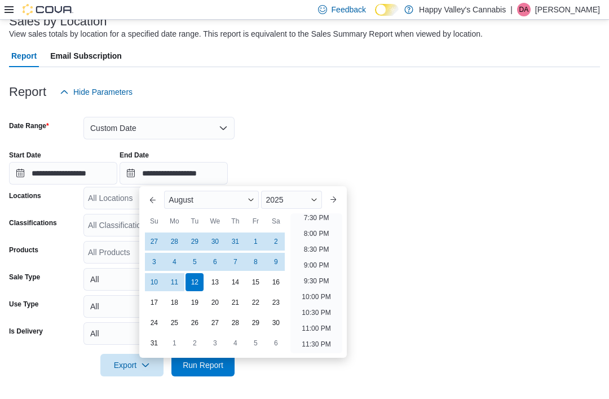
click at [154, 342] on div "31" at bounding box center [154, 343] width 18 height 18
type input "**********"
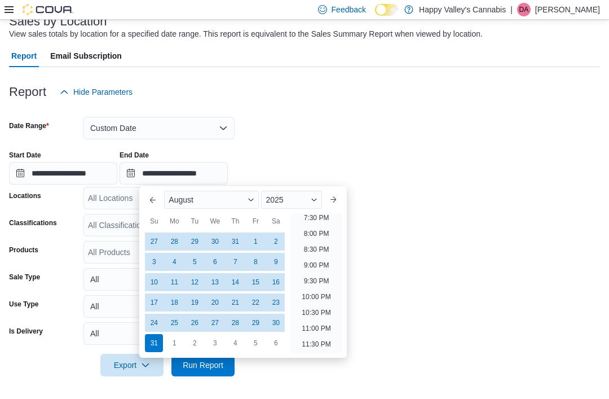
click at [196, 374] on span "Run Report" at bounding box center [203, 365] width 50 height 23
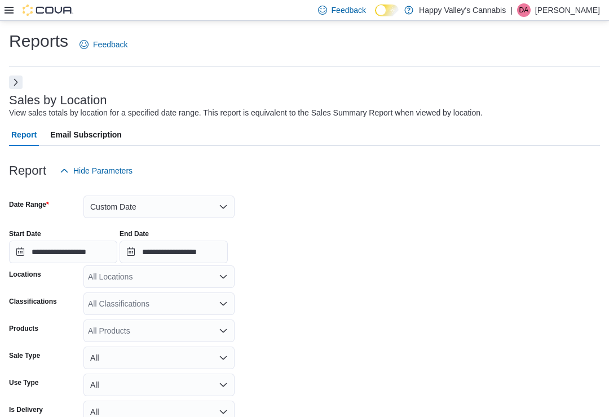
click at [81, 15] on div "Feedback Dark Mode Happy Valley's Cannabis | DA David Asprey" at bounding box center [304, 10] width 609 height 21
click at [9, 85] on button "Next" at bounding box center [16, 83] width 14 height 14
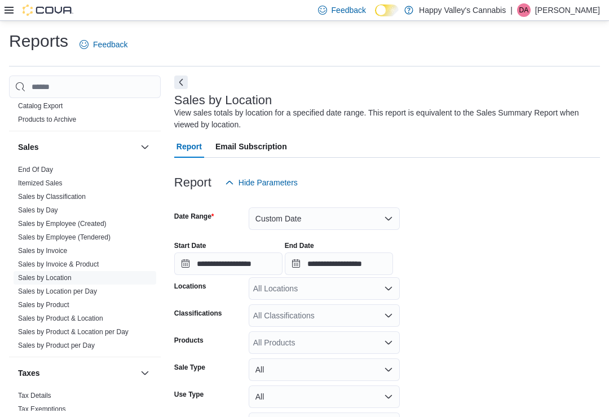
scroll to position [943, 0]
click at [37, 288] on link "Sales by Location per Day" at bounding box center [57, 292] width 79 height 8
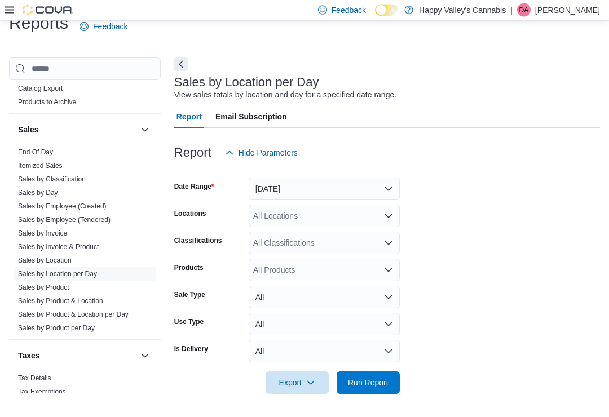
click at [181, 59] on button "Next" at bounding box center [181, 65] width 14 height 14
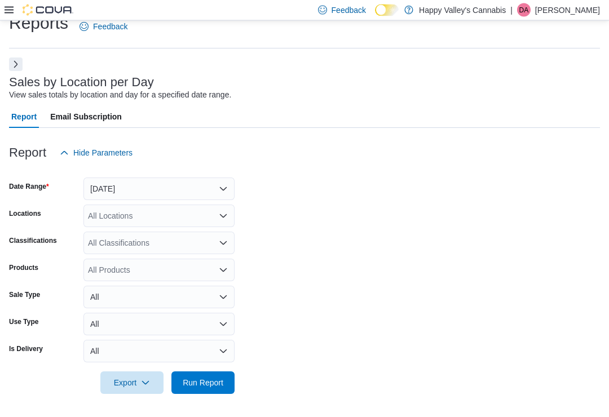
scroll to position [18, 0]
click at [113, 184] on button "Yesterday" at bounding box center [158, 189] width 151 height 23
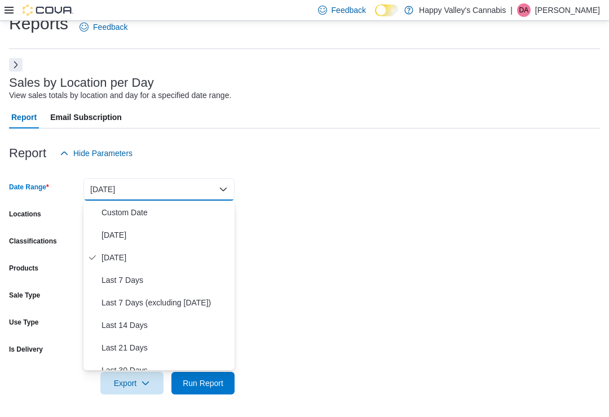
click at [114, 213] on span "Custom Date" at bounding box center [166, 213] width 129 height 14
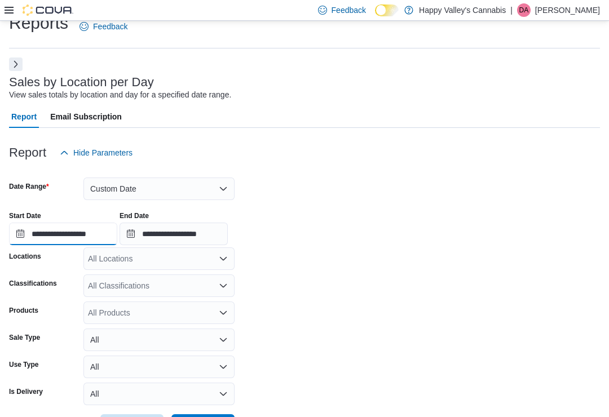
click at [36, 235] on input "**********" at bounding box center [63, 234] width 108 height 23
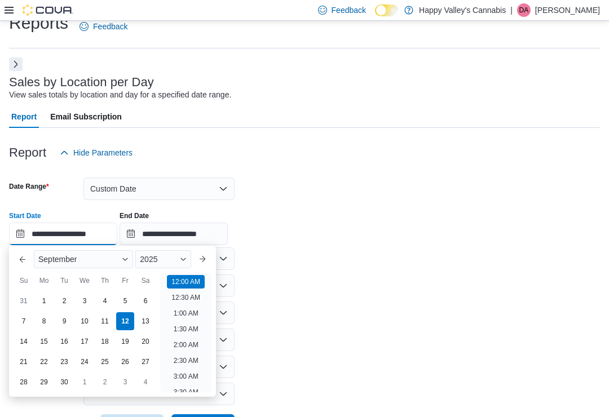
scroll to position [35, 0]
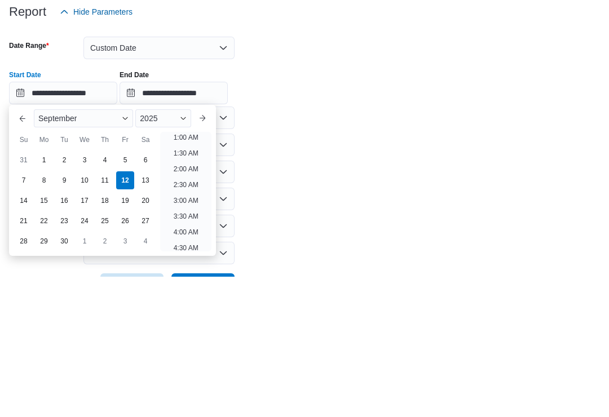
click at [120, 250] on div "September" at bounding box center [83, 259] width 99 height 18
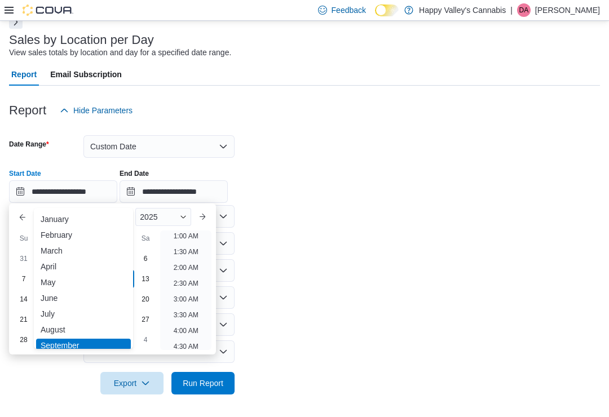
click at [42, 294] on div "June" at bounding box center [83, 299] width 95 height 14
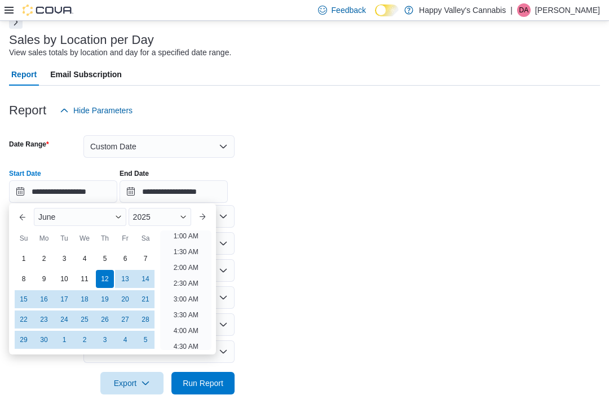
scroll to position [2, 0]
click at [19, 256] on div "1" at bounding box center [24, 259] width 18 height 18
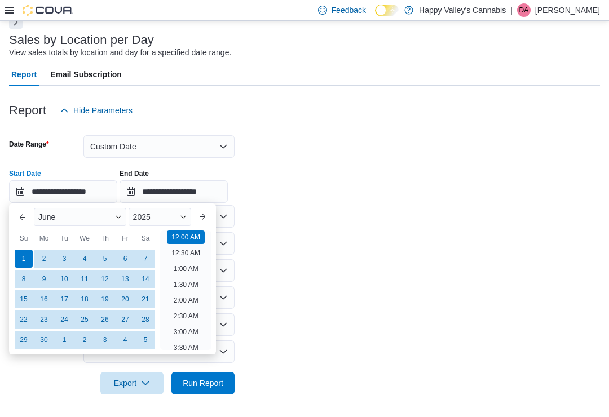
click at [181, 215] on div "2025" at bounding box center [160, 217] width 63 height 18
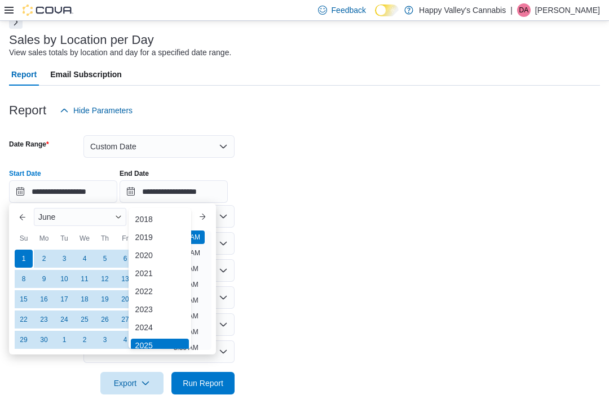
scroll to position [3, 0]
click at [142, 287] on div "2022" at bounding box center [160, 289] width 59 height 14
type input "**********"
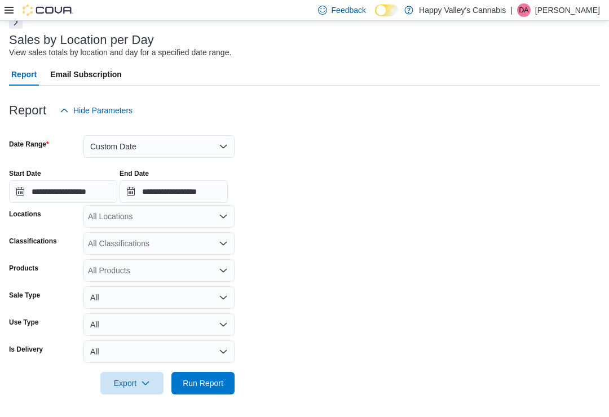
click at [301, 285] on form "**********" at bounding box center [304, 258] width 591 height 273
click at [184, 193] on input "**********" at bounding box center [174, 192] width 108 height 23
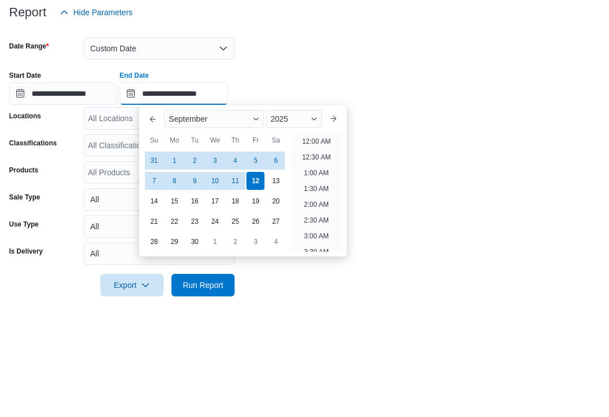
scroll to position [641, 0]
click at [151, 208] on button "Previous Month" at bounding box center [153, 217] width 18 height 18
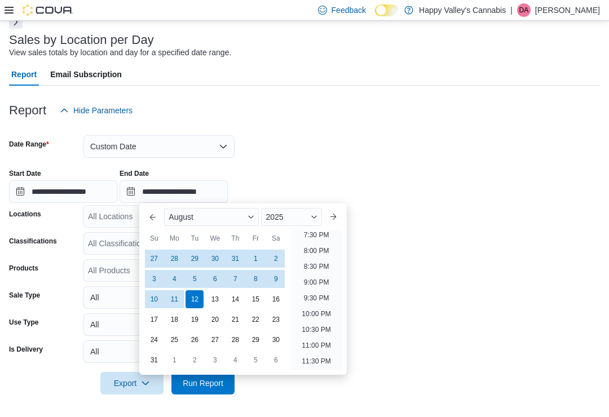
scroll to position [621, 0]
click at [152, 219] on button "Previous Month" at bounding box center [153, 217] width 18 height 18
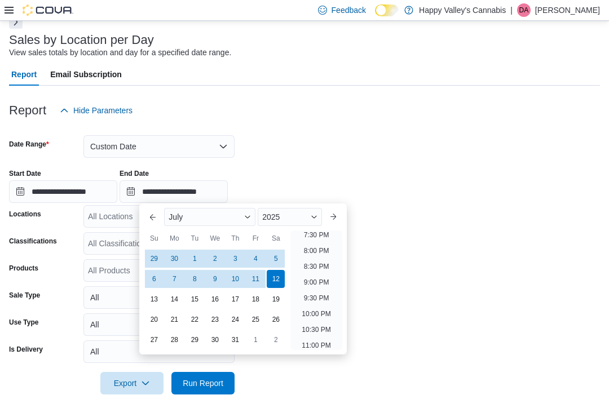
click at [192, 256] on div "1" at bounding box center [195, 259] width 18 height 18
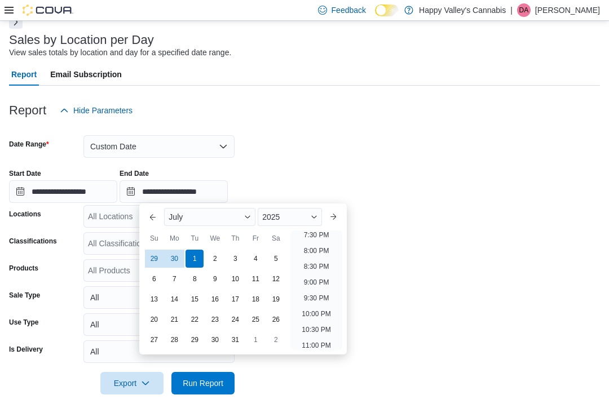
click at [309, 214] on div "2025" at bounding box center [290, 217] width 64 height 18
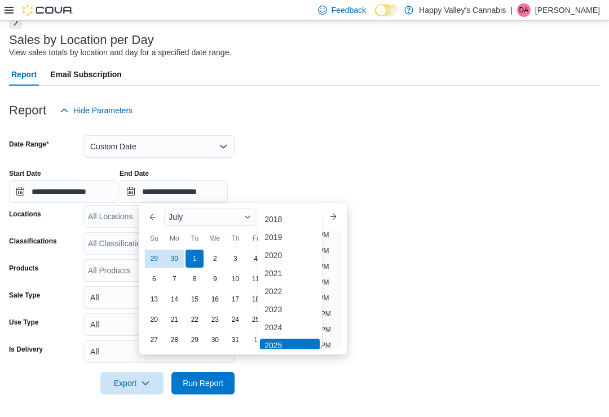
scroll to position [3, 0]
click at [272, 291] on div "2022" at bounding box center [290, 289] width 60 height 14
type input "**********"
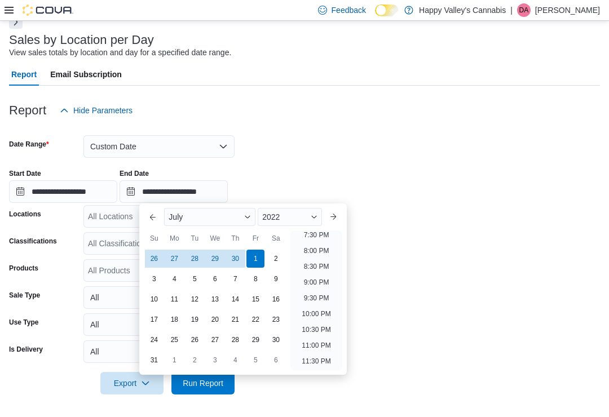
click at [406, 315] on form "**********" at bounding box center [304, 258] width 591 height 273
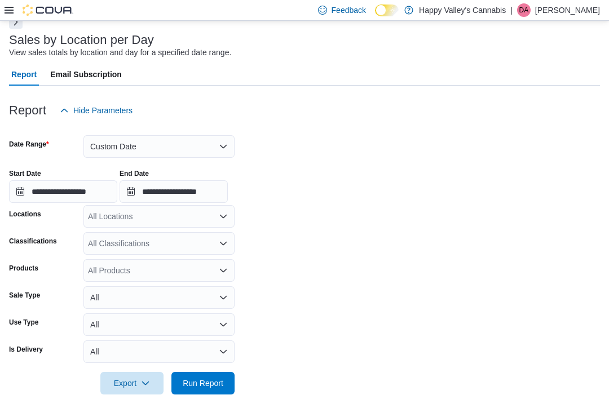
click at [100, 213] on div "All Locations" at bounding box center [158, 216] width 151 height 23
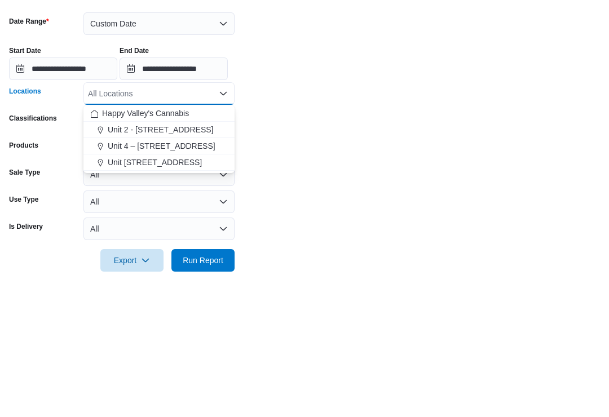
click at [142, 263] on span "Unit 4 – 597 Meadowlark Blvd." at bounding box center [162, 268] width 108 height 11
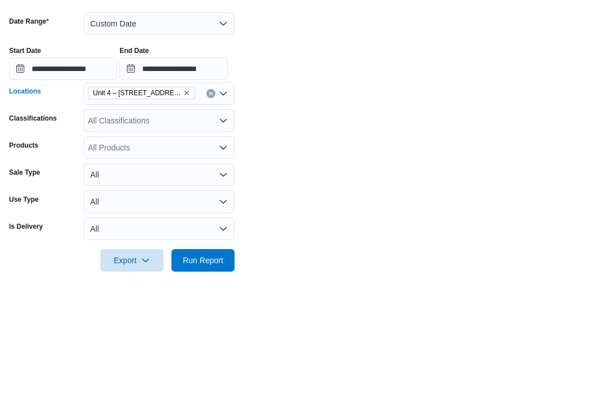
click at [288, 139] on form "**********" at bounding box center [304, 258] width 591 height 273
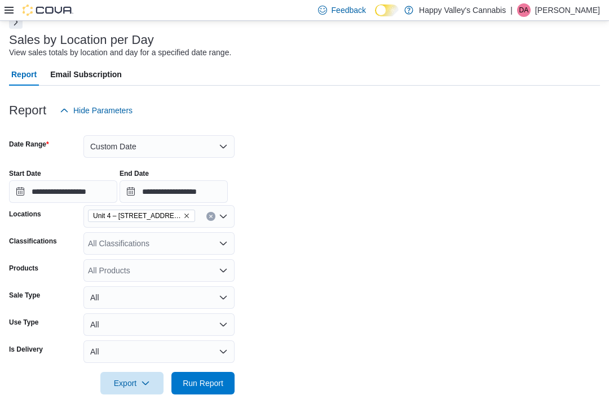
click at [202, 383] on span "Run Report" at bounding box center [203, 383] width 41 height 11
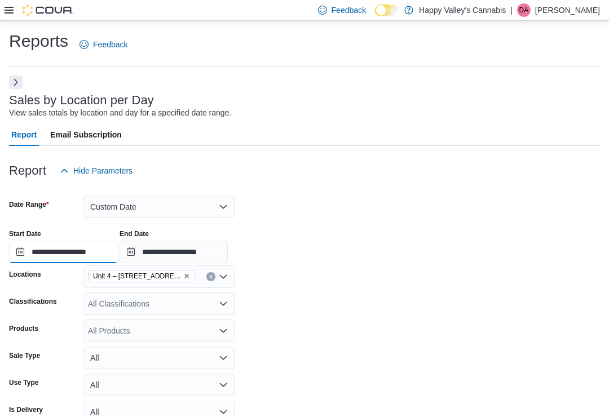
click at [65, 256] on input "**********" at bounding box center [63, 252] width 108 height 23
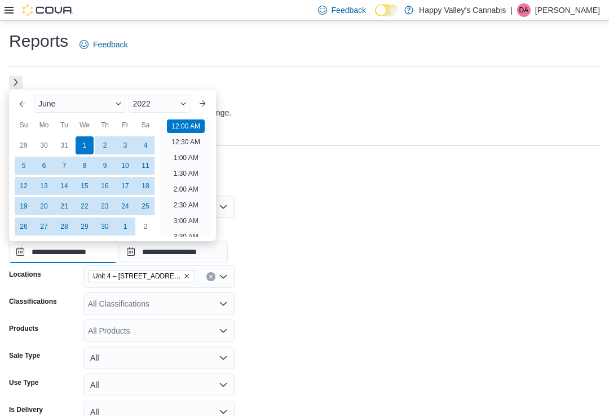
scroll to position [35, 0]
click at [120, 109] on div "June" at bounding box center [80, 104] width 93 height 18
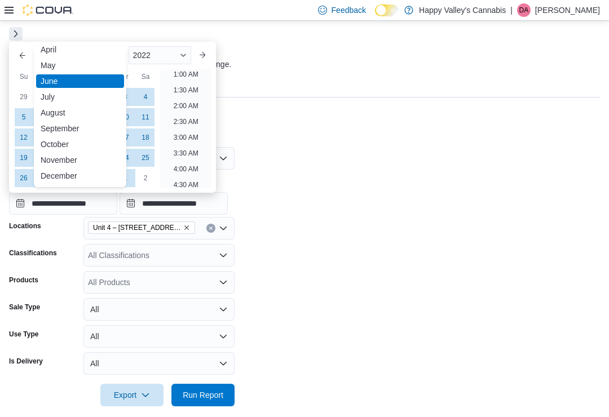
scroll to position [55, 0]
click at [54, 160] on div "November" at bounding box center [80, 160] width 88 height 14
type input "**********"
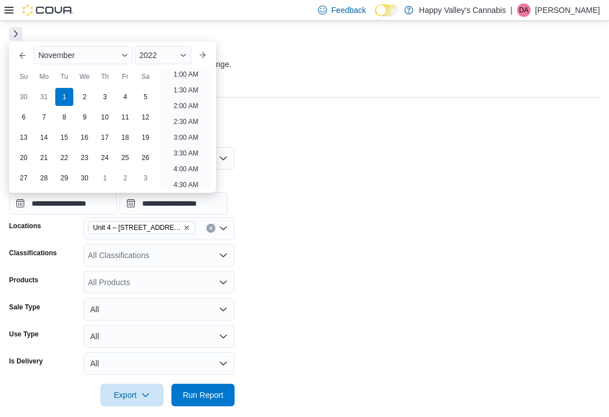
scroll to position [2, 0]
click at [173, 52] on div "2022" at bounding box center [163, 55] width 56 height 18
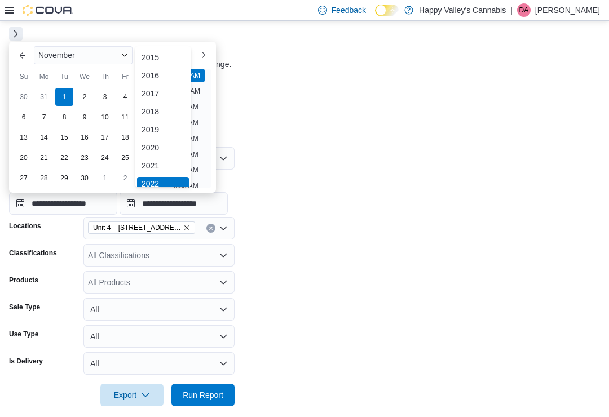
scroll to position [3, 0]
click at [153, 161] on div "2021" at bounding box center [163, 163] width 52 height 14
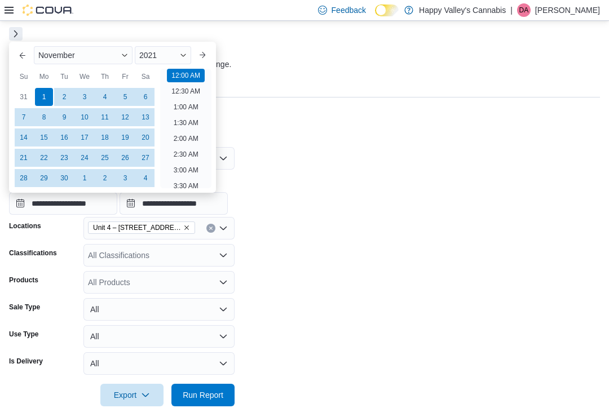
click at [82, 133] on div "17" at bounding box center [85, 138] width 18 height 18
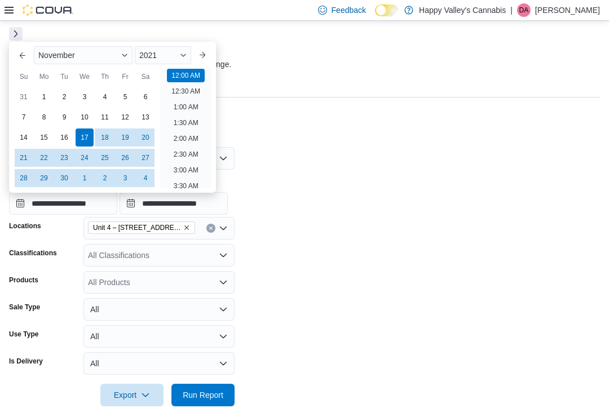
click at [324, 228] on form "**********" at bounding box center [304, 270] width 591 height 273
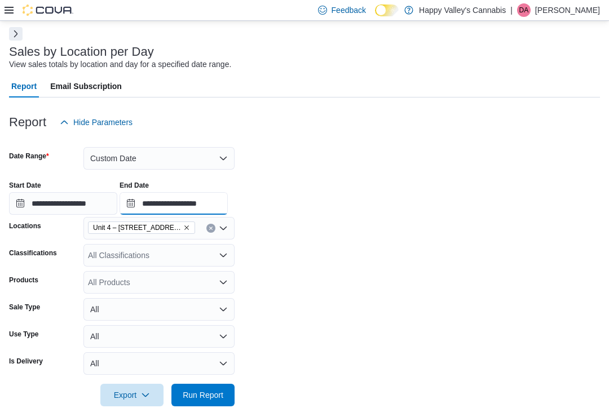
click at [179, 199] on input "**********" at bounding box center [174, 203] width 108 height 23
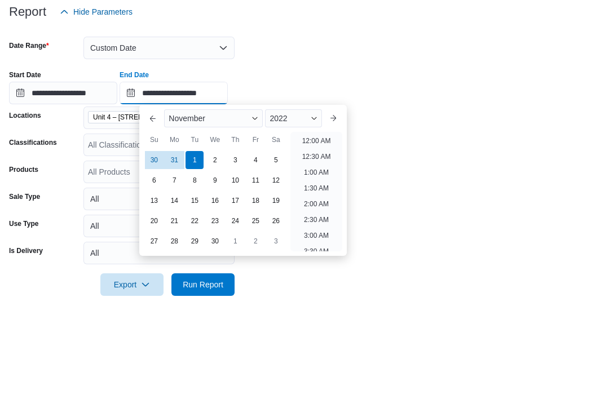
scroll to position [641, 0]
click at [307, 220] on div "2022" at bounding box center [293, 229] width 56 height 18
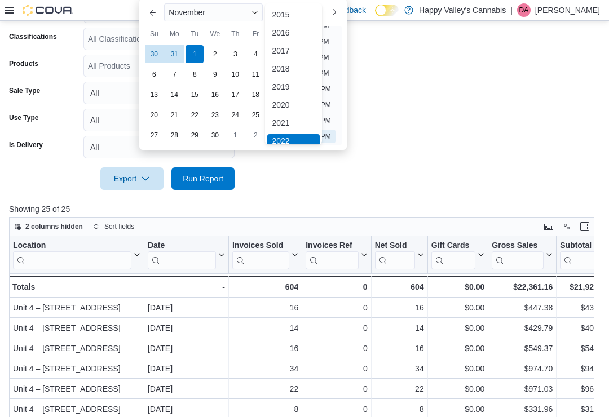
scroll to position [3, 0]
click at [282, 118] on div "2021" at bounding box center [293, 120] width 52 height 14
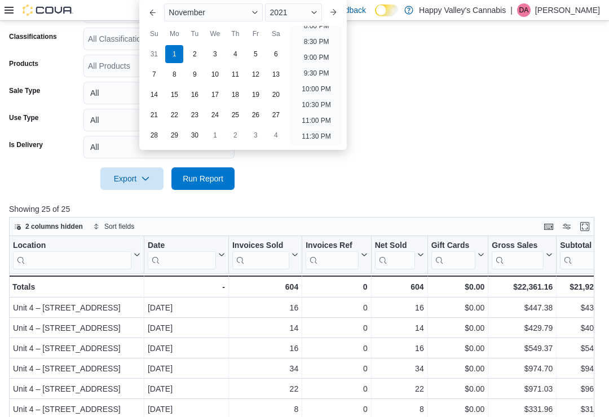
type input "**********"
click at [212, 93] on div "17" at bounding box center [215, 95] width 18 height 18
type input "**********"
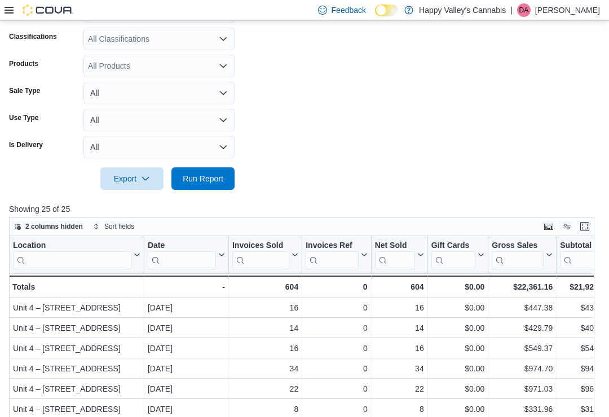
click at [278, 177] on form "**********" at bounding box center [304, 53] width 591 height 273
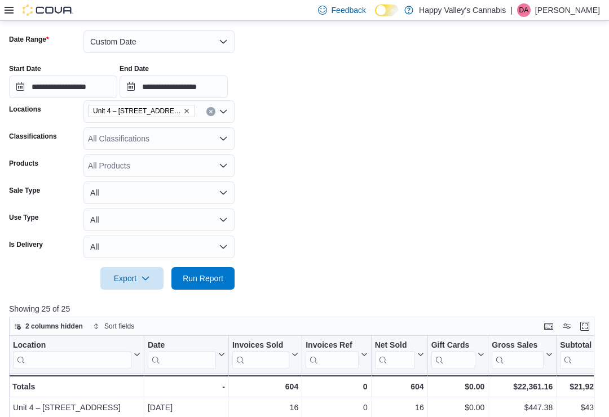
scroll to position [165, 0]
click at [60, 84] on input "**********" at bounding box center [63, 87] width 108 height 23
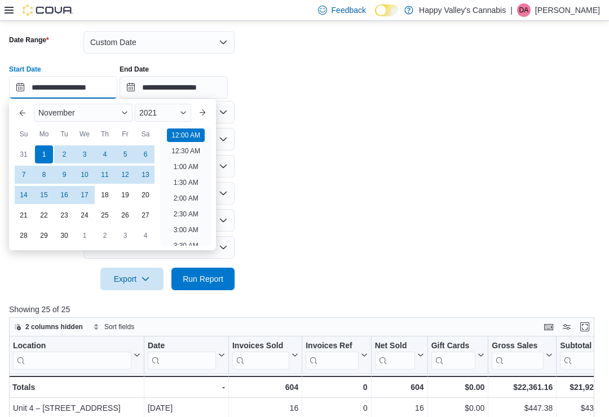
scroll to position [35, 0]
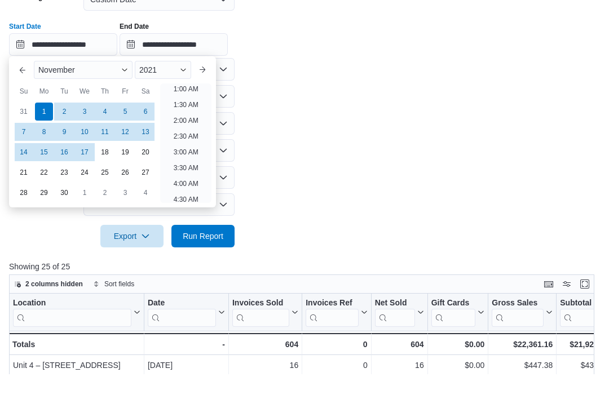
click at [82, 186] on div "17" at bounding box center [85, 195] width 18 height 18
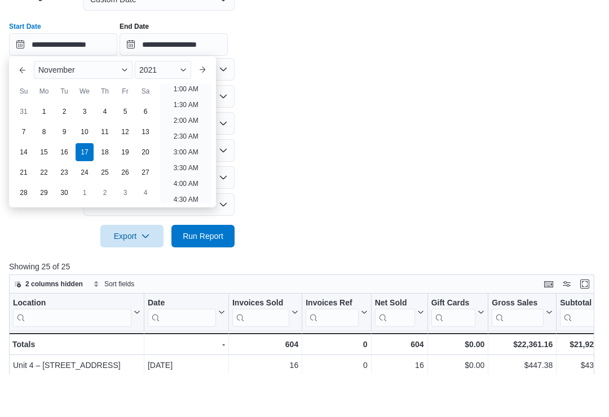
type input "**********"
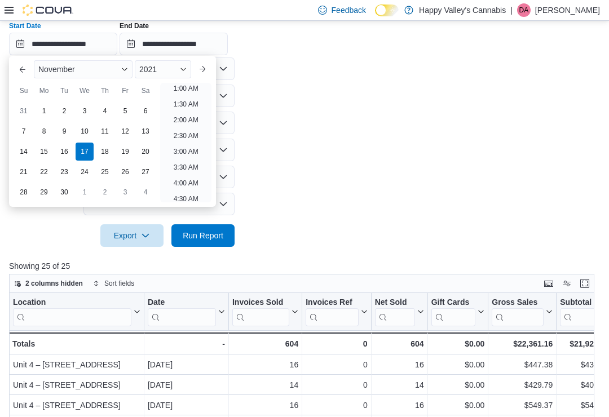
scroll to position [2, 0]
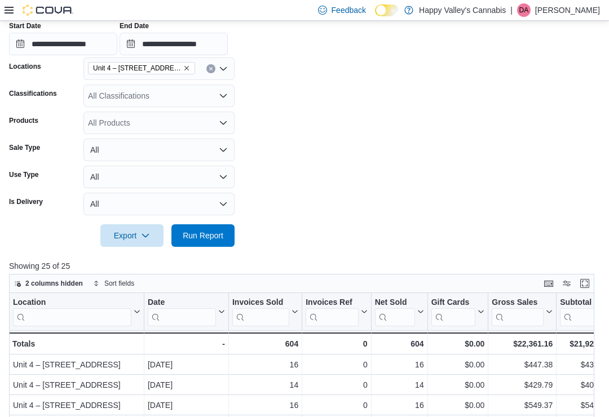
click at [279, 160] on form "**********" at bounding box center [304, 110] width 591 height 273
click at [186, 43] on input "**********" at bounding box center [174, 44] width 108 height 23
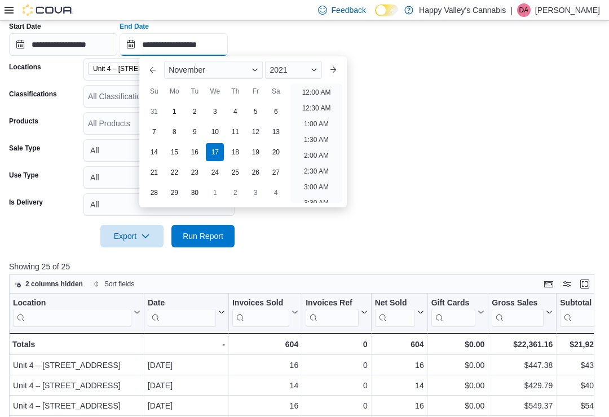
scroll to position [641, 0]
click at [336, 63] on button "Next month" at bounding box center [333, 70] width 18 height 18
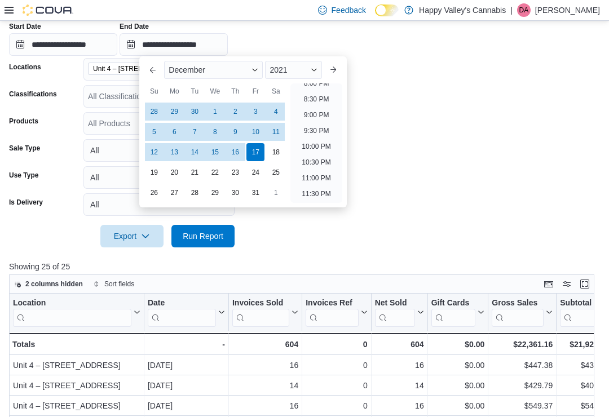
type input "**********"
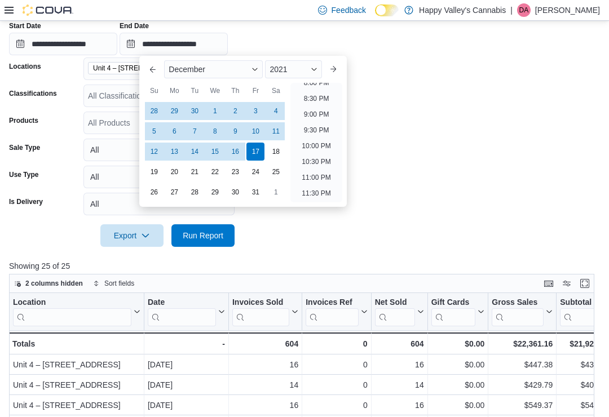
click at [198, 239] on span "Run Report" at bounding box center [203, 235] width 41 height 11
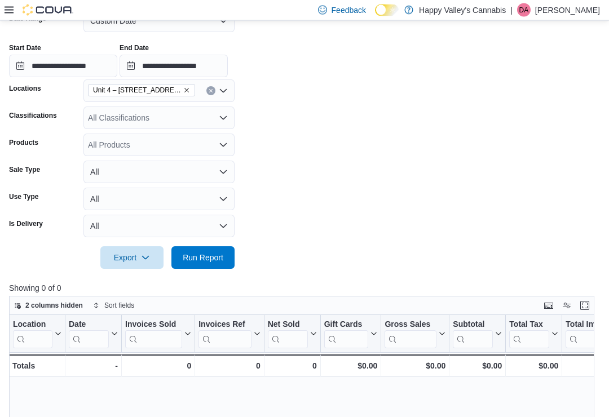
scroll to position [149, 0]
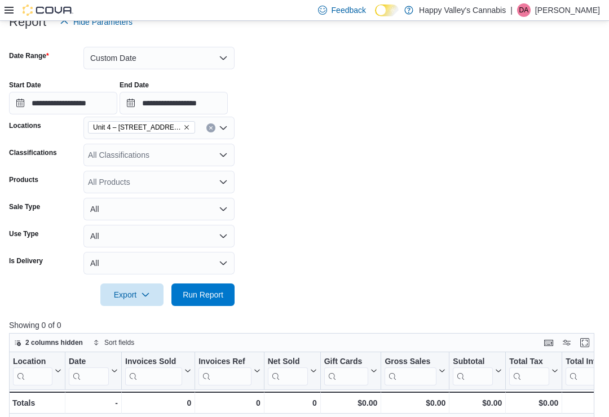
click at [183, 126] on icon "Remove Unit 4 – 597 Meadowlark Blvd. from selection in this group" at bounding box center [186, 127] width 7 height 7
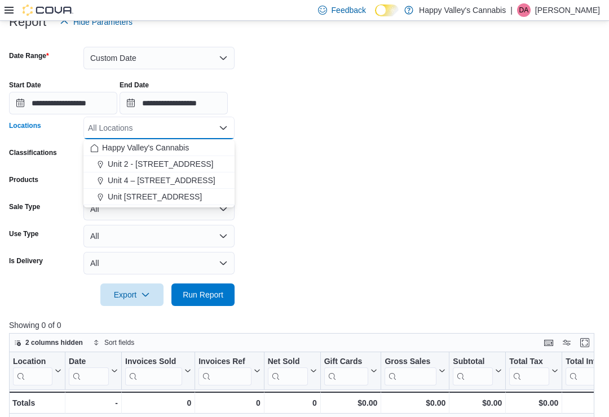
click at [135, 162] on span "Unit 2 - 1115 Gateway Rd." at bounding box center [161, 164] width 106 height 11
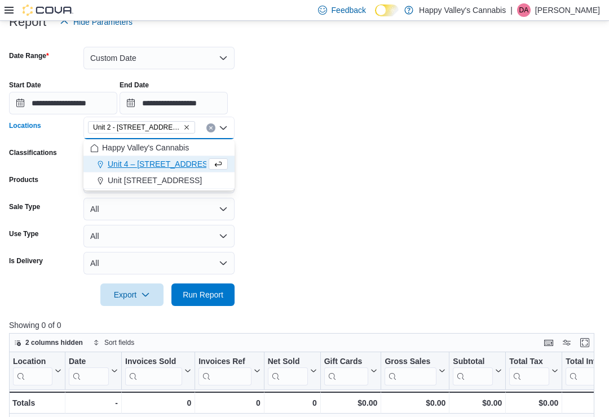
click at [274, 151] on form "**********" at bounding box center [304, 169] width 591 height 273
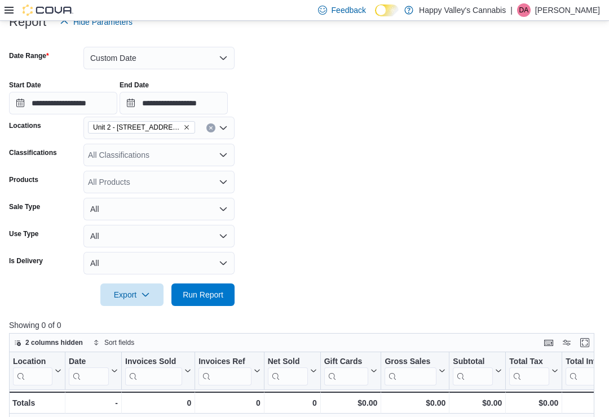
click at [196, 301] on span "Run Report" at bounding box center [203, 294] width 41 height 11
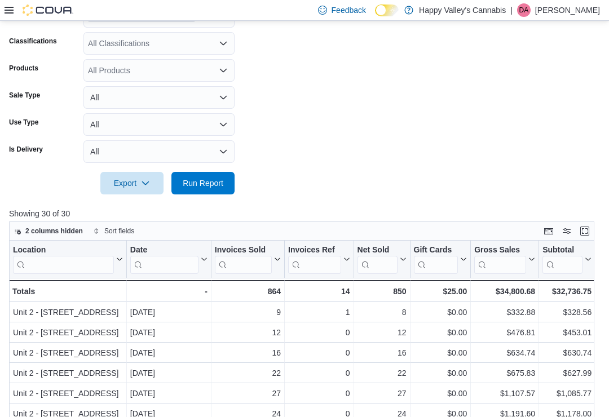
scroll to position [149, 0]
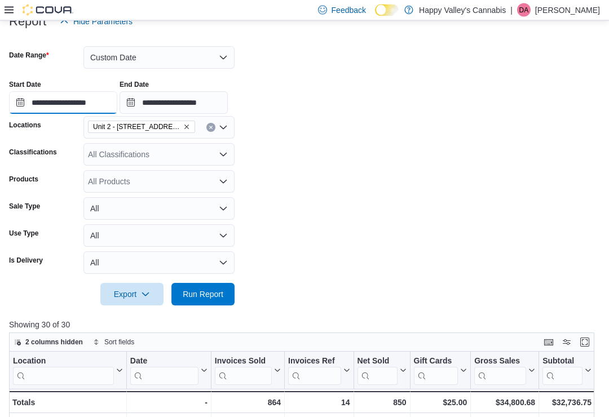
click at [63, 98] on input "**********" at bounding box center [63, 103] width 108 height 23
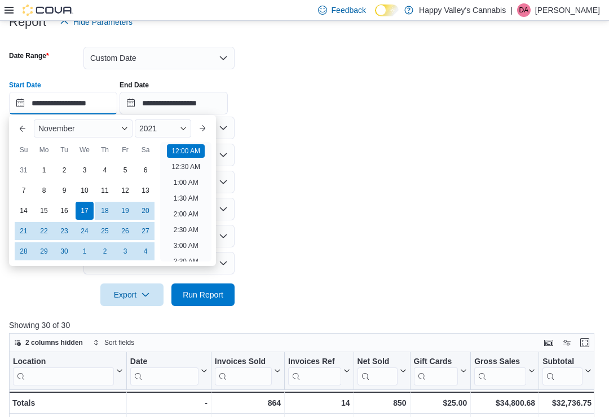
scroll to position [35, 0]
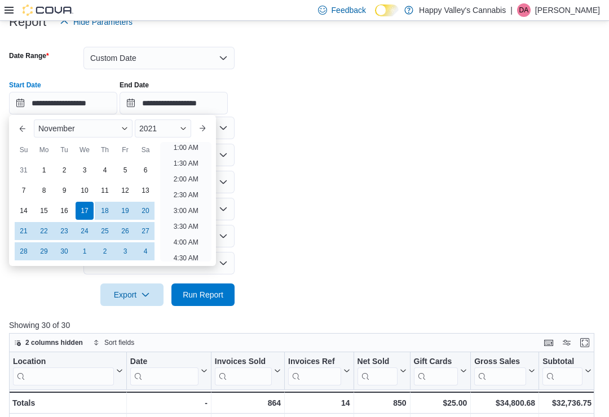
click at [206, 126] on button "Next month" at bounding box center [203, 129] width 18 height 18
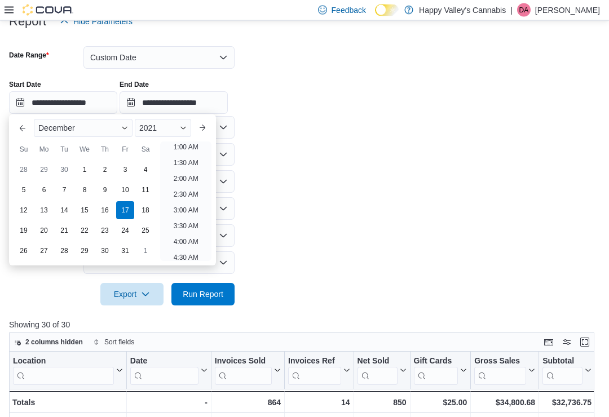
scroll to position [150, 0]
click at [83, 173] on div "1" at bounding box center [85, 170] width 18 height 18
type input "**********"
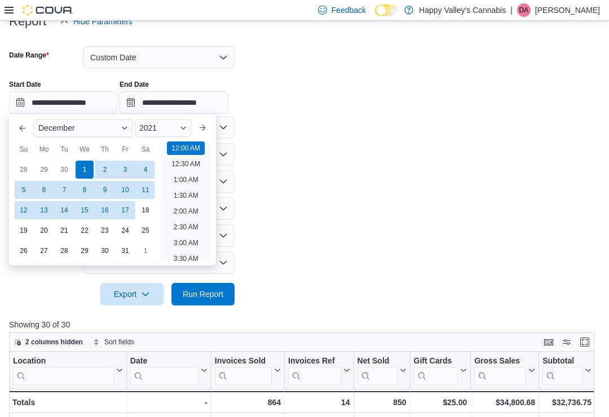
click at [293, 231] on form "**********" at bounding box center [304, 169] width 591 height 273
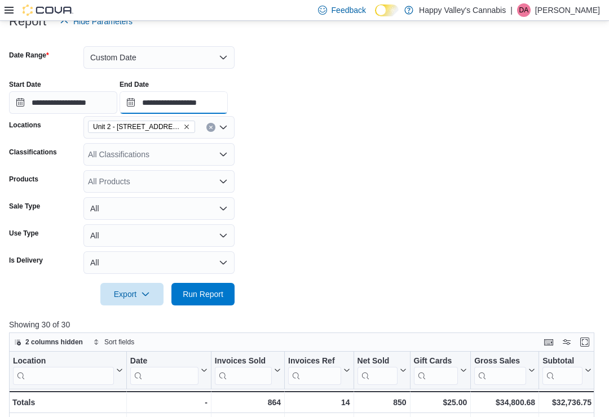
click at [179, 100] on input "**********" at bounding box center [174, 102] width 108 height 23
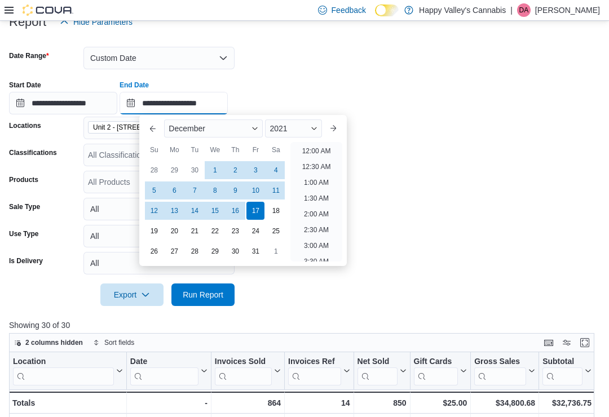
scroll to position [641, 0]
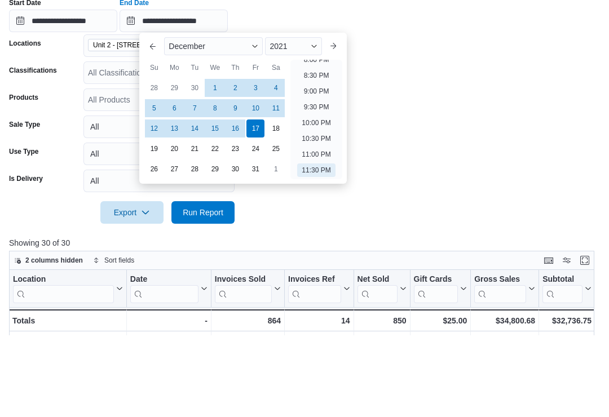
click at [256, 243] on div "31" at bounding box center [256, 252] width 18 height 18
type input "**********"
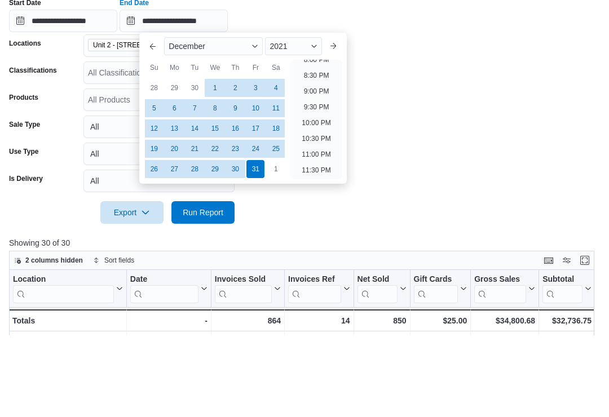
scroll to position [231, 0]
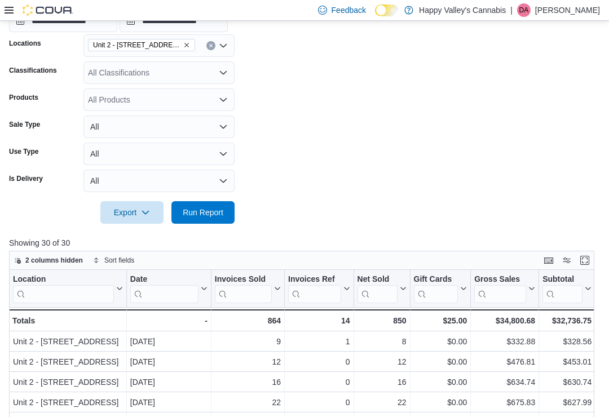
click at [204, 212] on span "Run Report" at bounding box center [203, 212] width 41 height 11
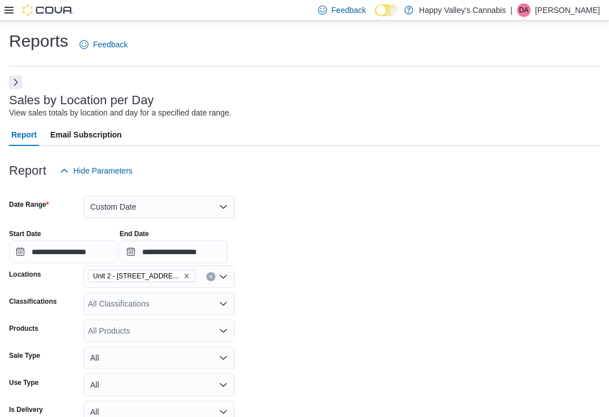
click at [608, 200] on div "**********" at bounding box center [304, 423] width 609 height 805
